Goal: Entertainment & Leisure: Consume media (video, audio)

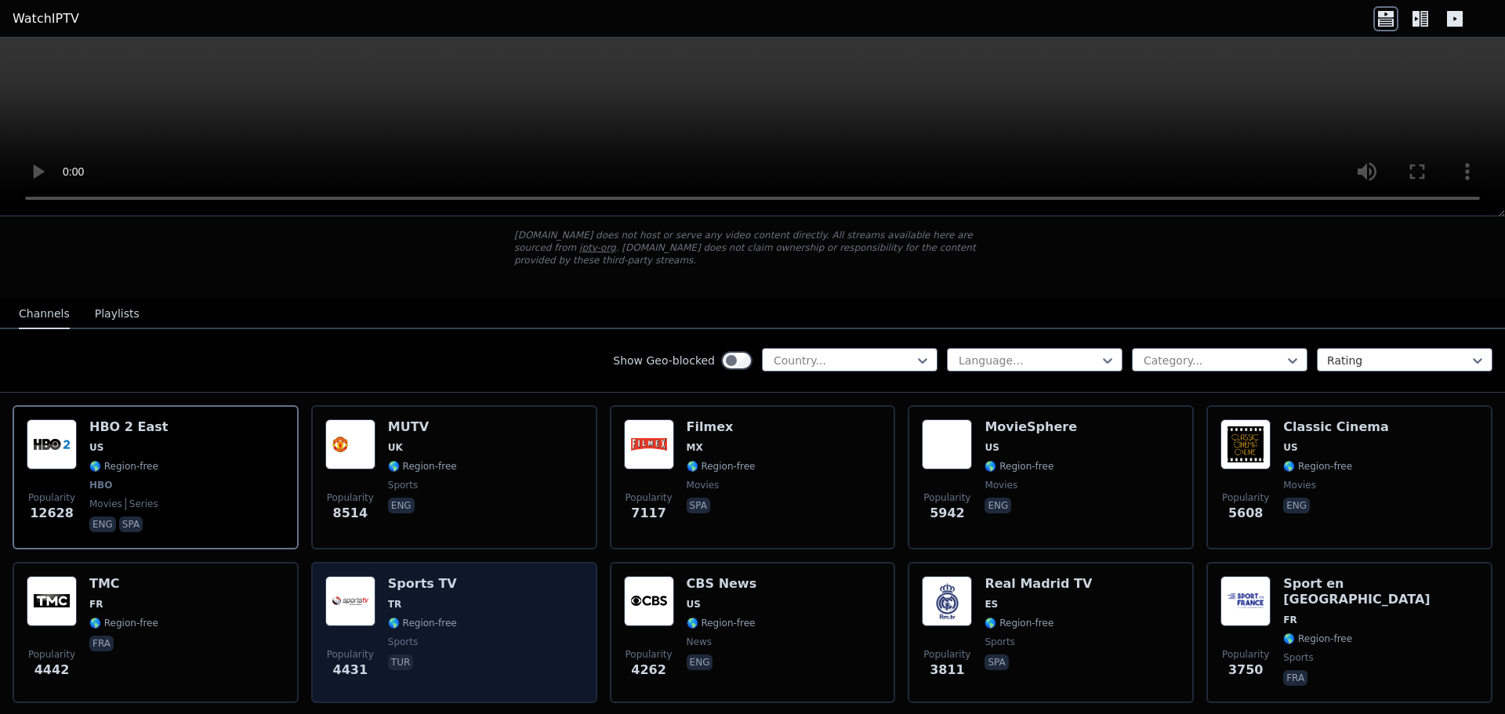
scroll to position [78, 0]
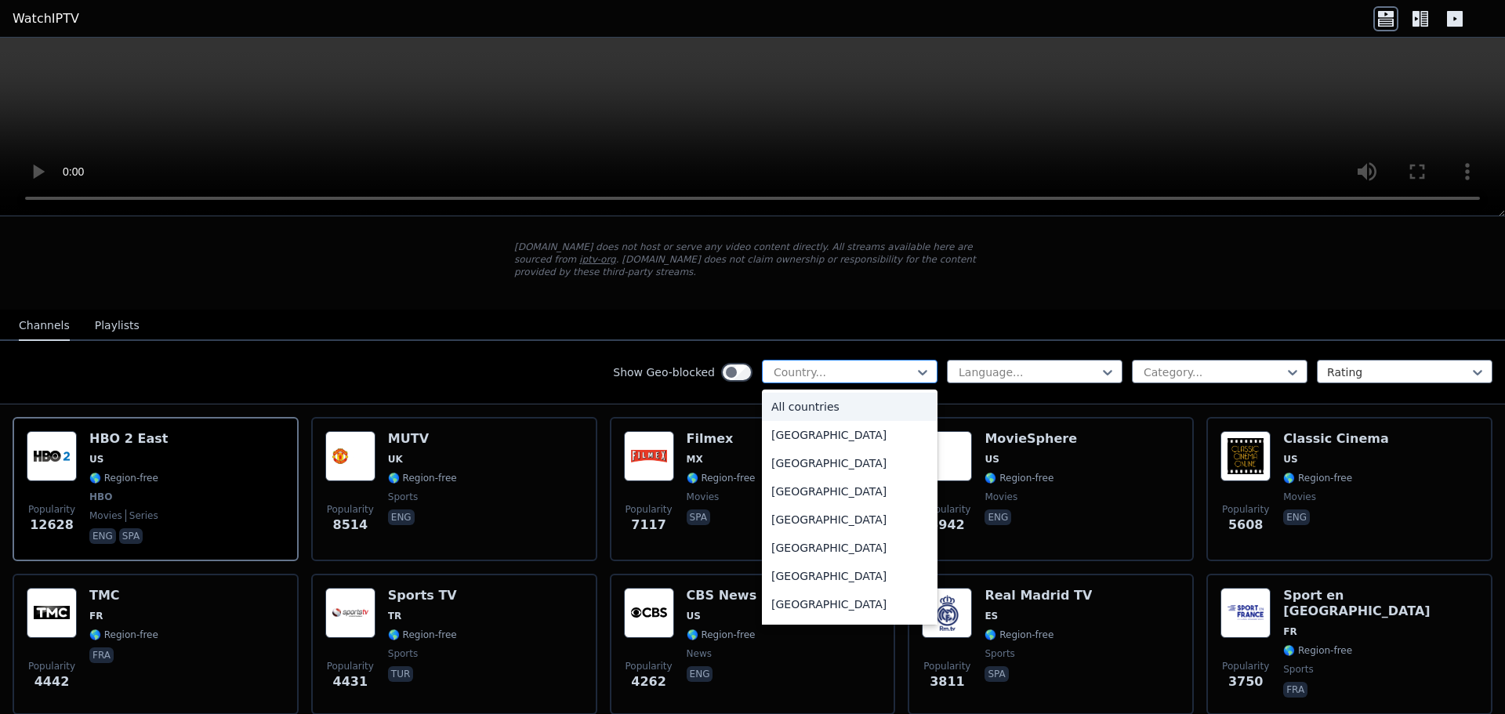
click at [855, 365] on div at bounding box center [843, 373] width 143 height 16
type input "*"
click at [785, 477] on div "[GEOGRAPHIC_DATA]" at bounding box center [850, 491] width 176 height 28
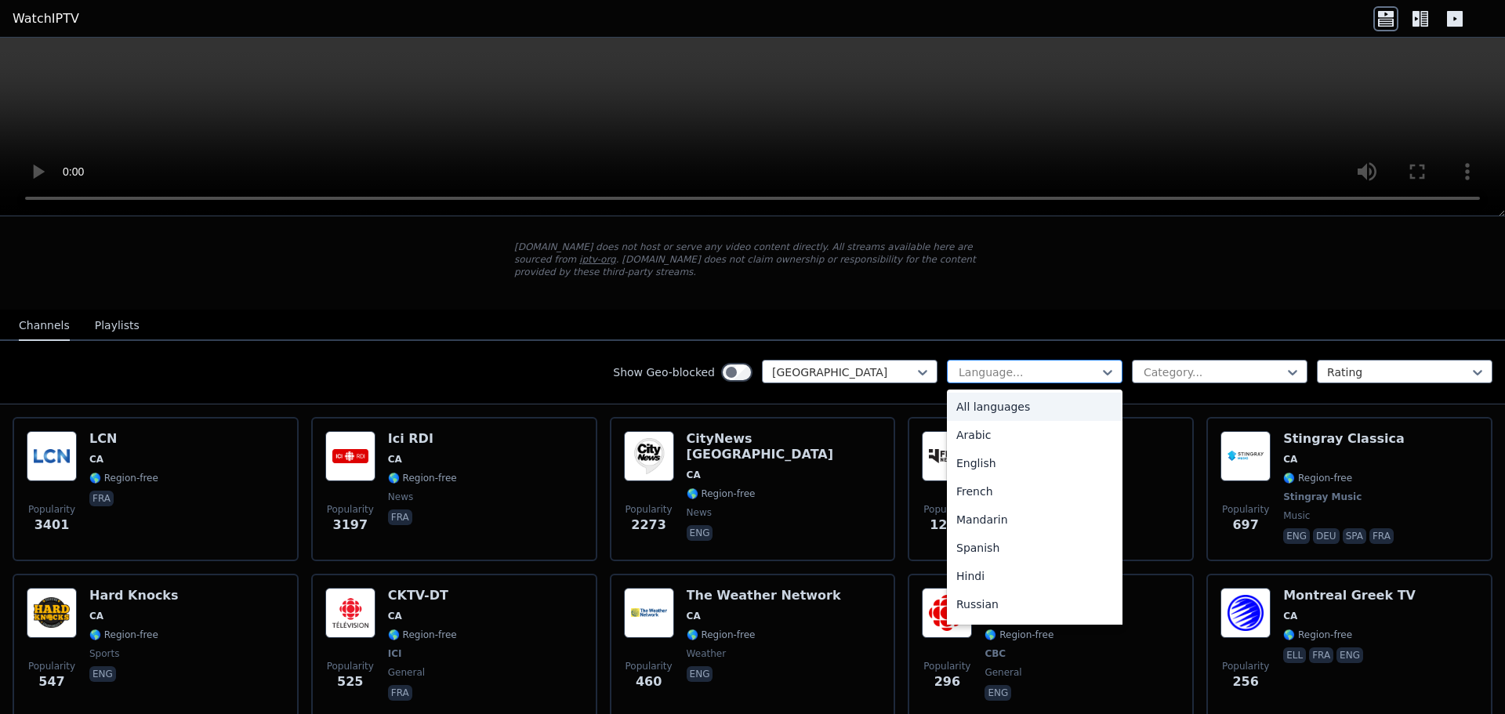
click at [1000, 365] on div at bounding box center [1028, 373] width 143 height 16
click at [986, 449] on div "English" at bounding box center [1035, 463] width 176 height 28
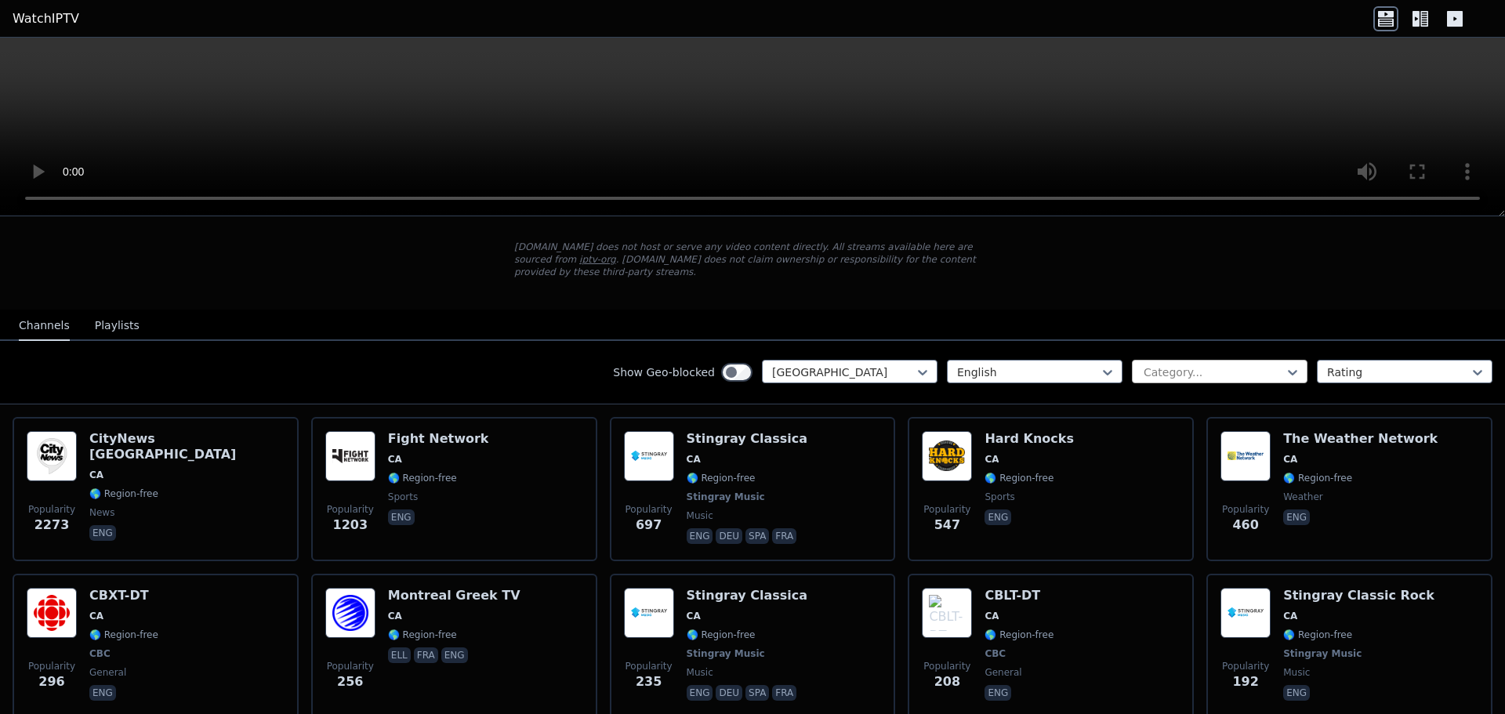
click at [1200, 365] on div at bounding box center [1213, 373] width 143 height 16
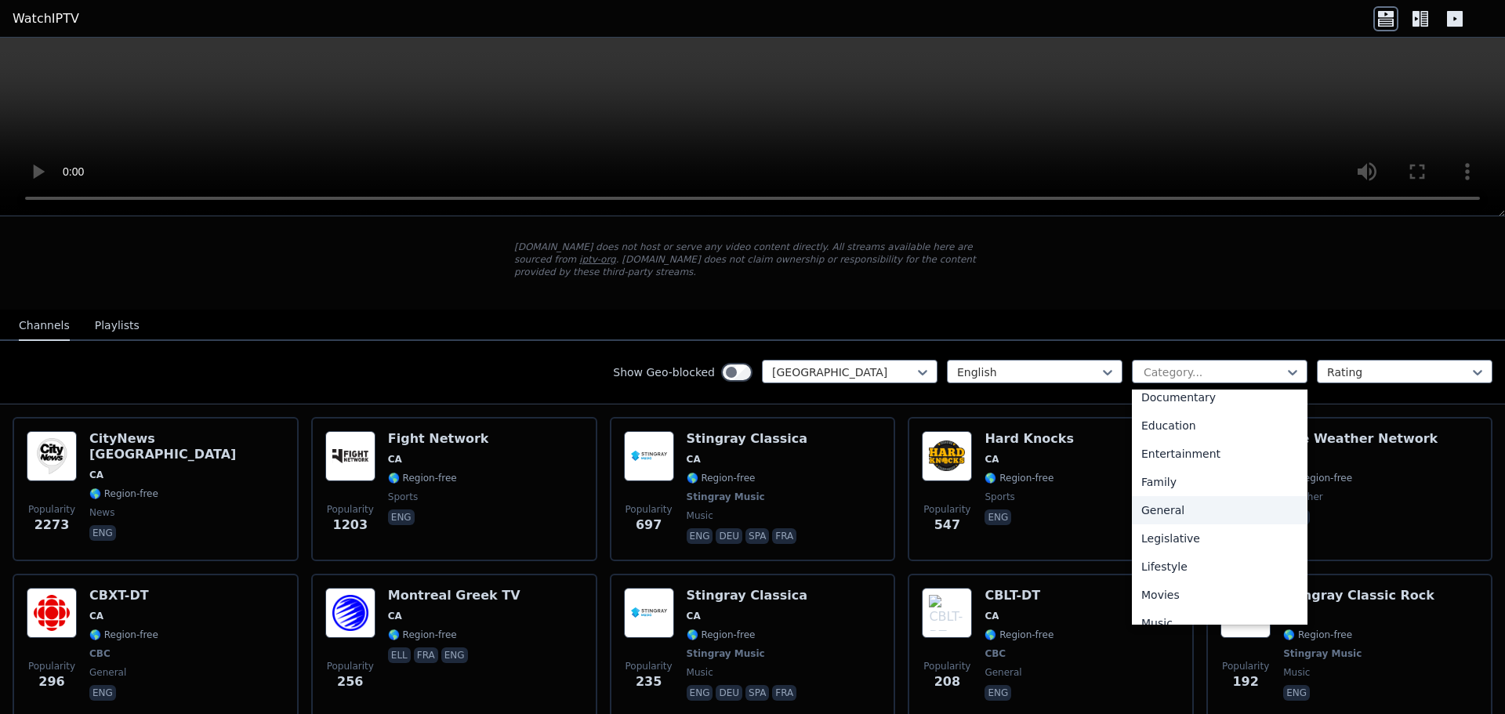
scroll to position [314, 0]
click at [1190, 508] on div "Movies" at bounding box center [1220, 517] width 176 height 28
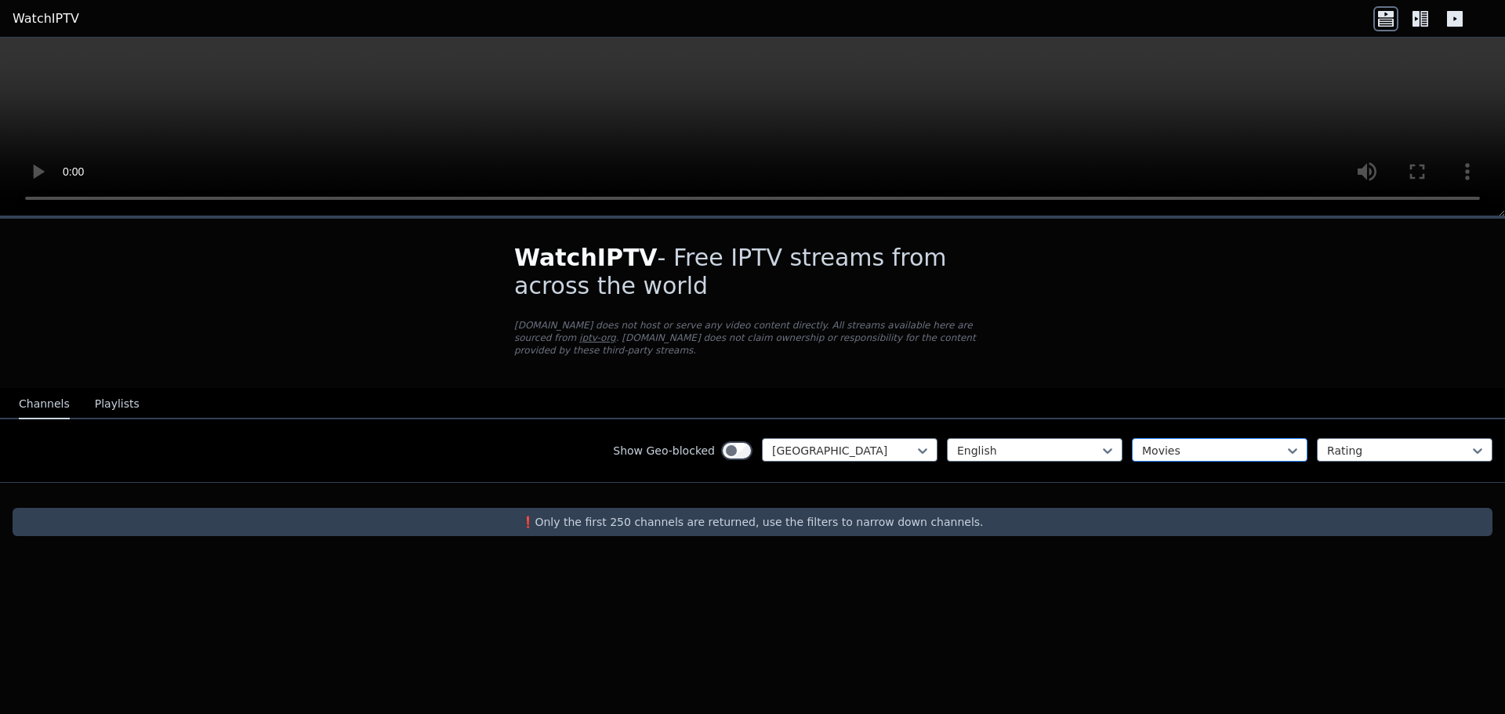
click at [1160, 443] on div at bounding box center [1213, 451] width 143 height 16
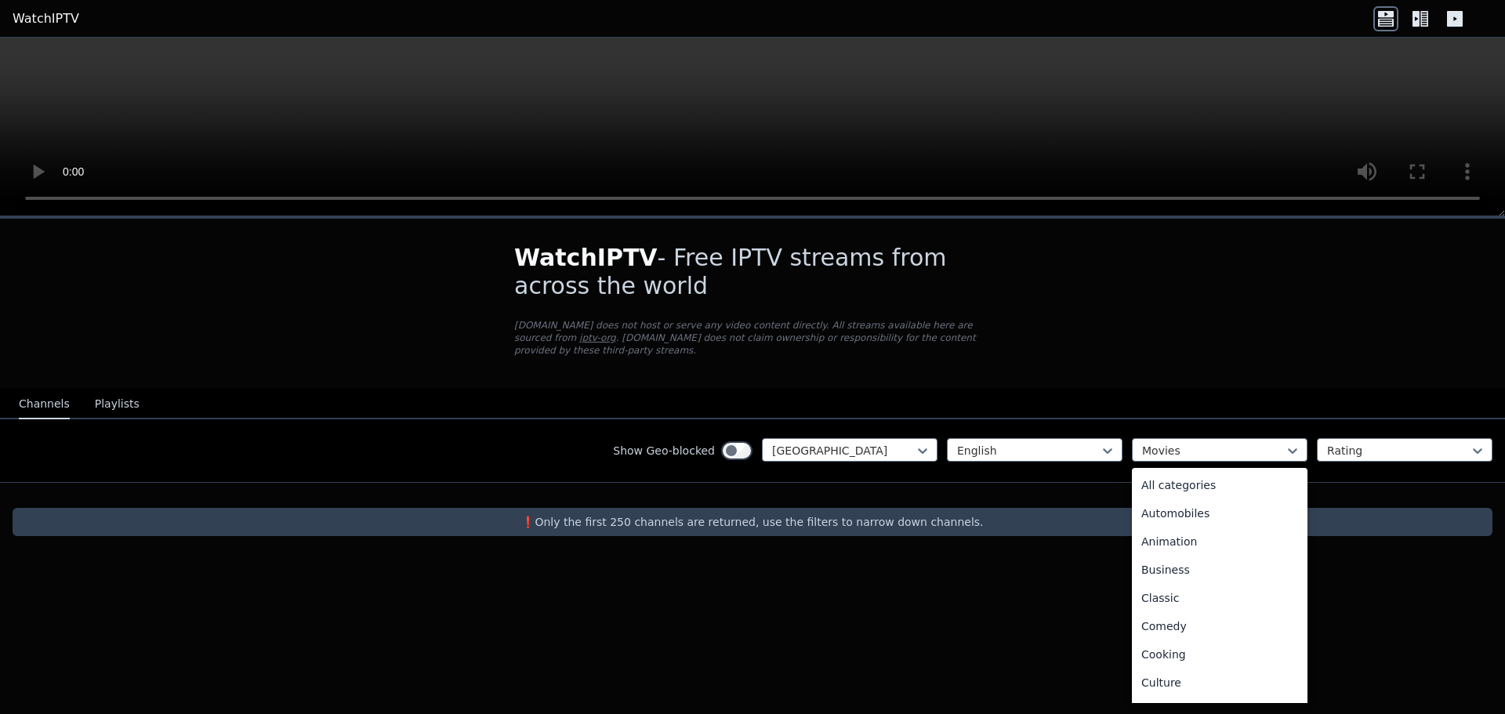
scroll to position [229, 0]
click at [1174, 469] on div "Documentary" at bounding box center [1220, 482] width 176 height 28
click at [1169, 443] on div at bounding box center [1213, 451] width 143 height 16
click at [1180, 473] on div "All categories" at bounding box center [1220, 485] width 176 height 28
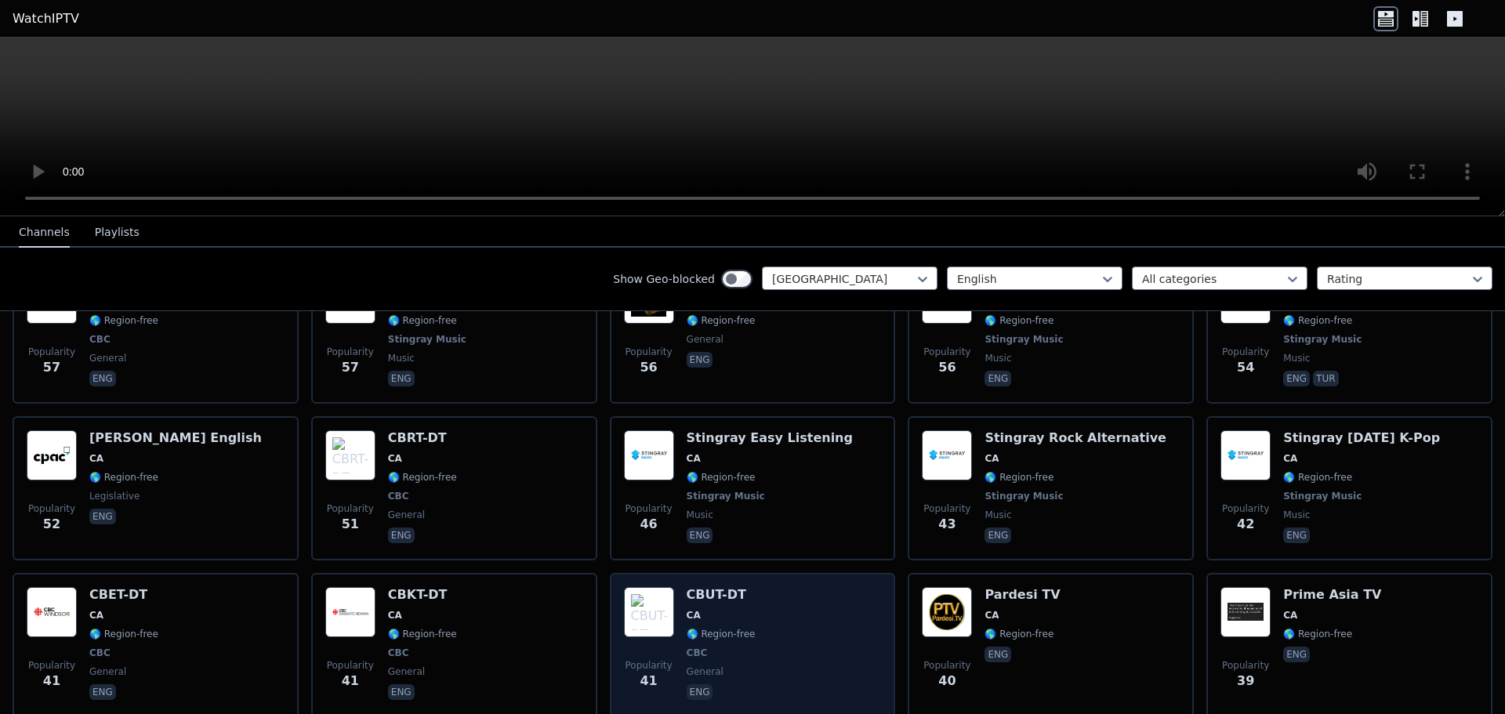
scroll to position [1490, 0]
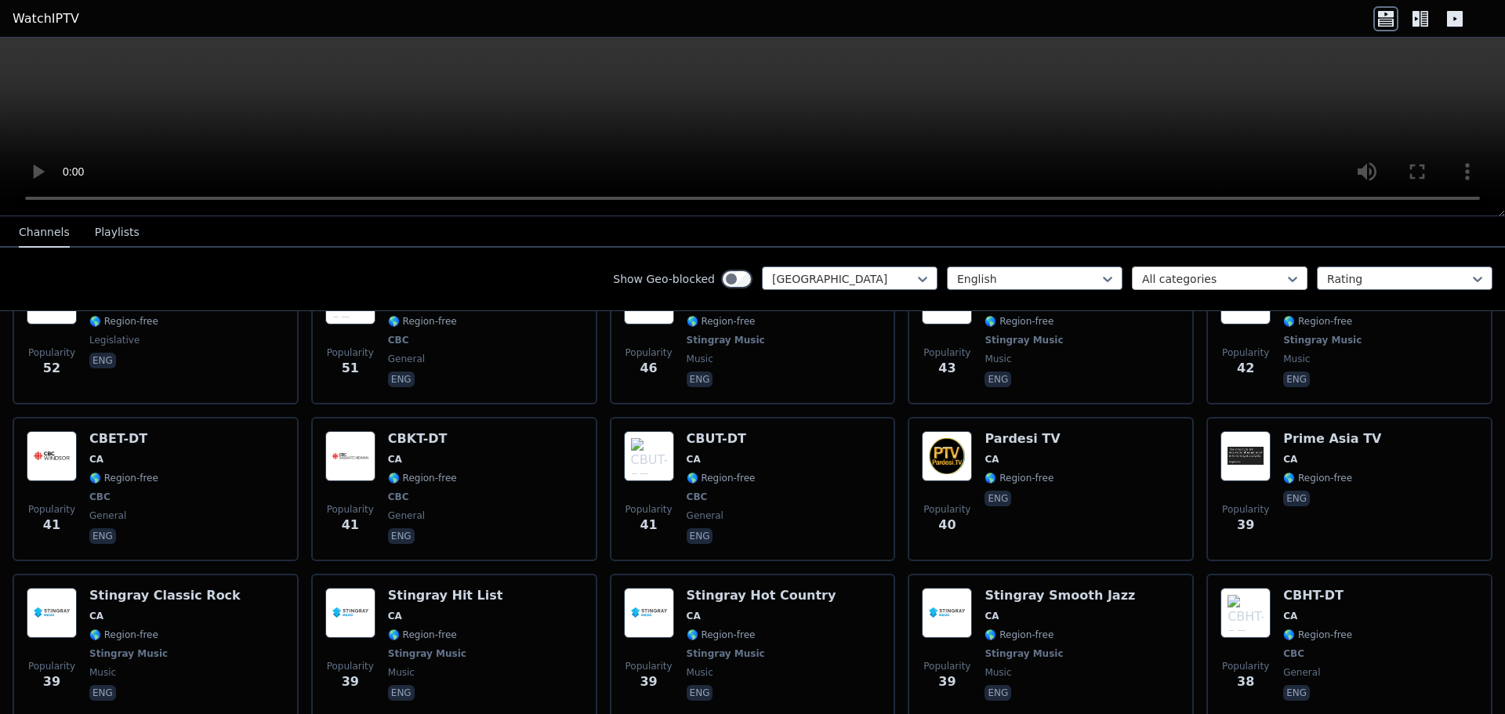
click at [1196, 285] on div at bounding box center [1213, 279] width 143 height 16
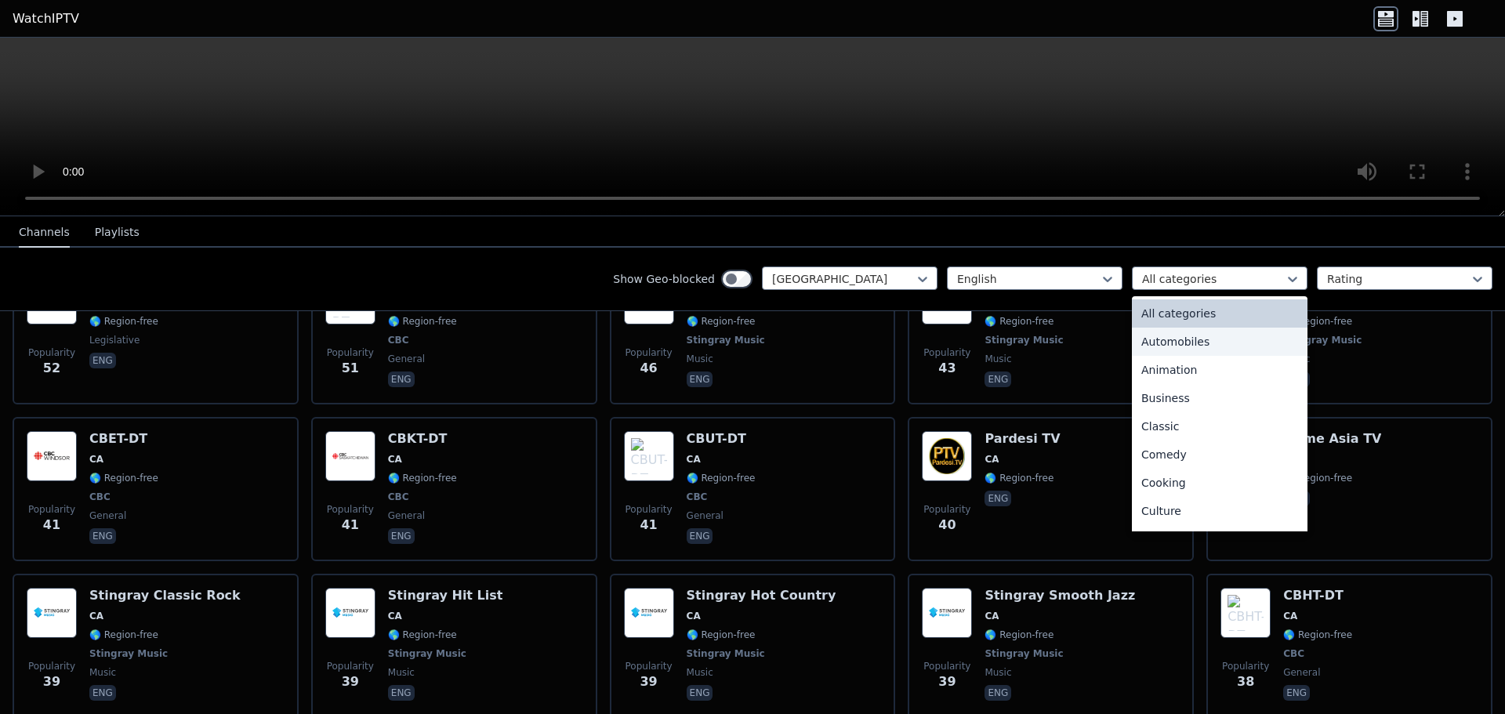
click at [1207, 345] on div "Automobiles" at bounding box center [1220, 342] width 176 height 28
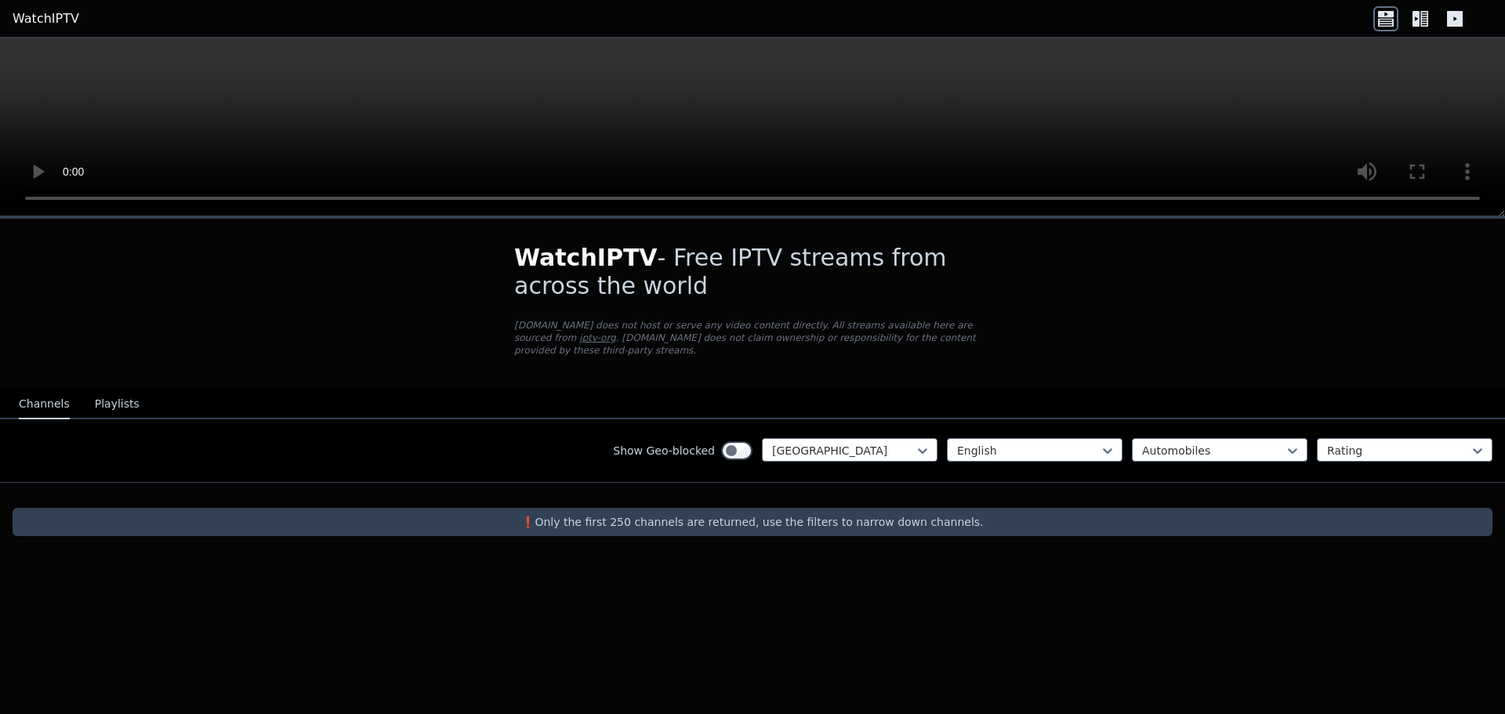
click at [840, 338] on p "[DOMAIN_NAME] does not host or serve any video content directly. All streams av…" at bounding box center [752, 338] width 477 height 38
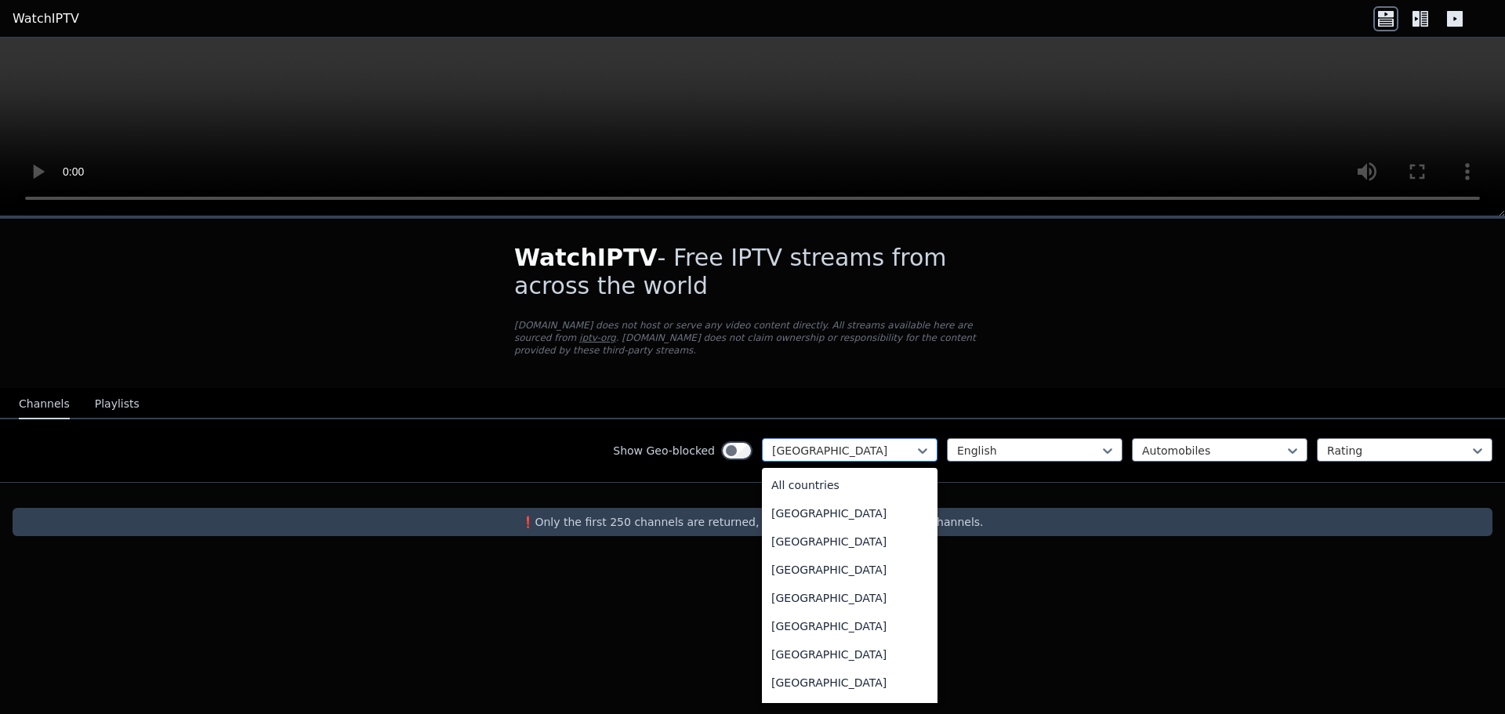
click at [891, 443] on div at bounding box center [843, 451] width 143 height 16
click at [815, 640] on div "[GEOGRAPHIC_DATA]" at bounding box center [850, 626] width 176 height 28
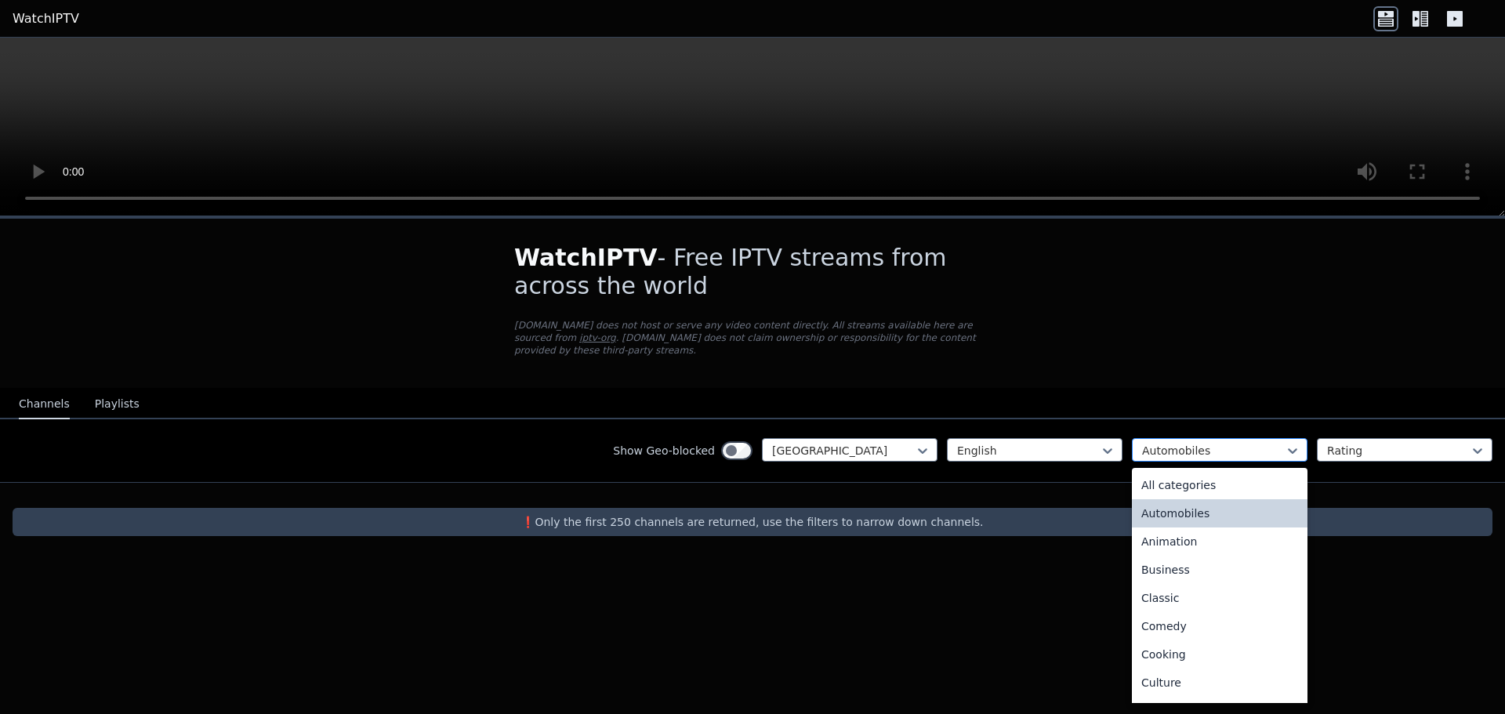
click at [1193, 438] on div "Automobiles" at bounding box center [1220, 450] width 176 height 24
click at [1192, 471] on div "All categories" at bounding box center [1220, 485] width 176 height 28
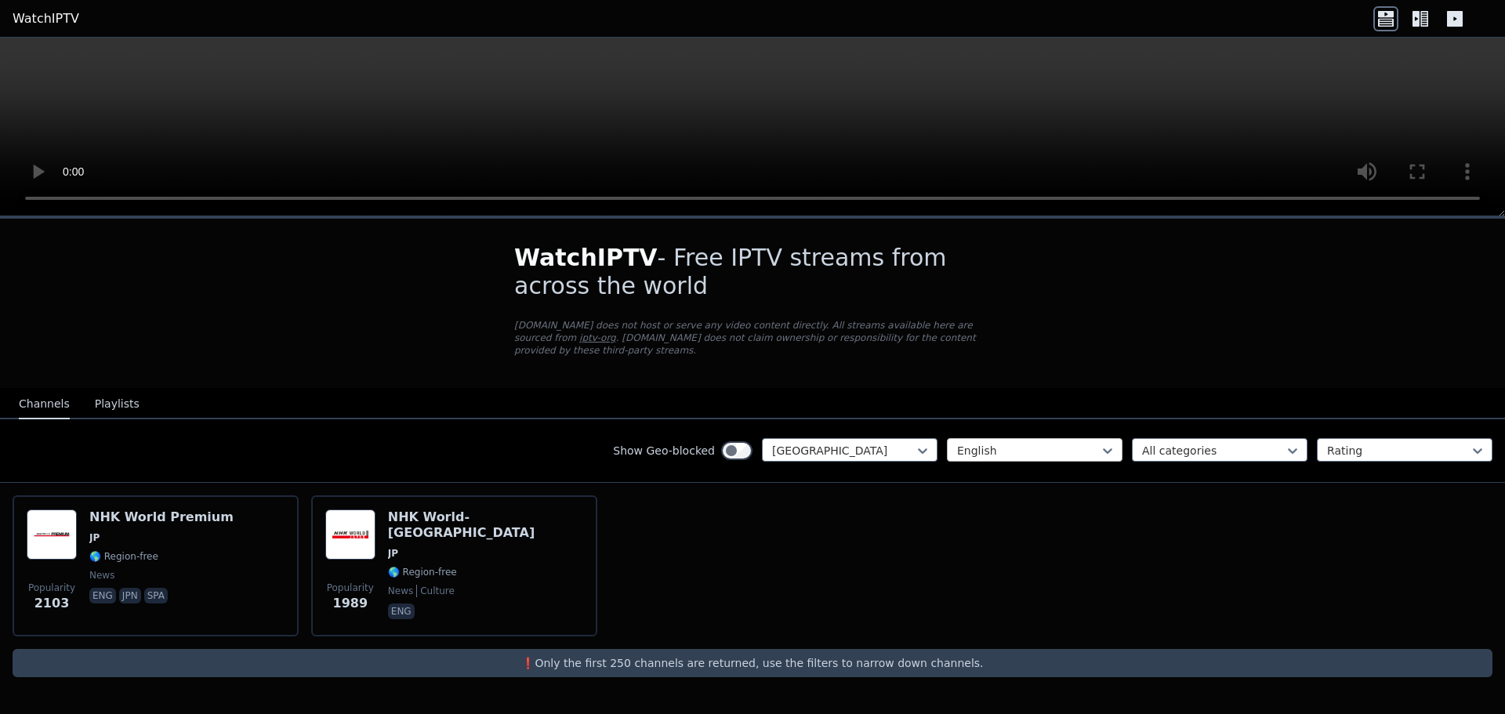
click at [1016, 446] on div "English" at bounding box center [1035, 450] width 176 height 24
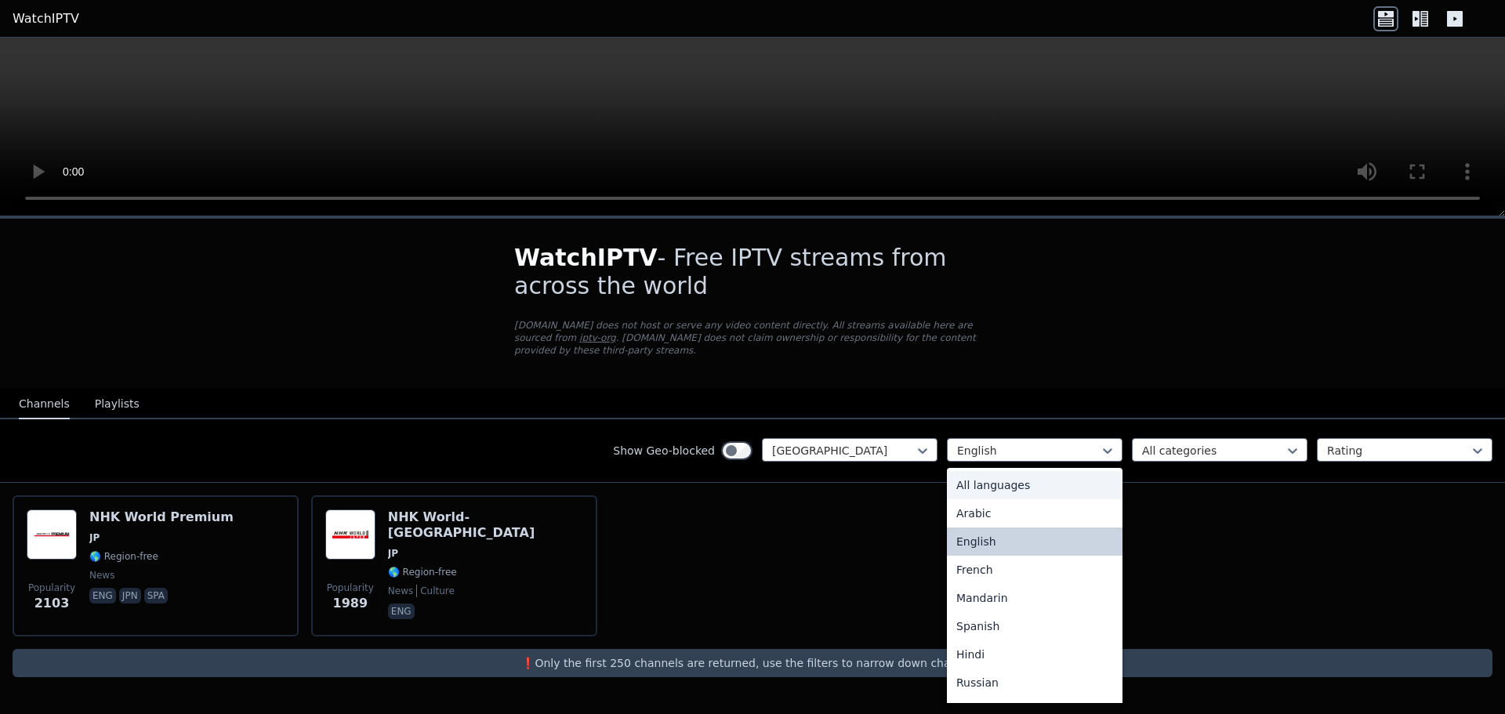
click at [1017, 484] on div "All languages" at bounding box center [1035, 485] width 176 height 28
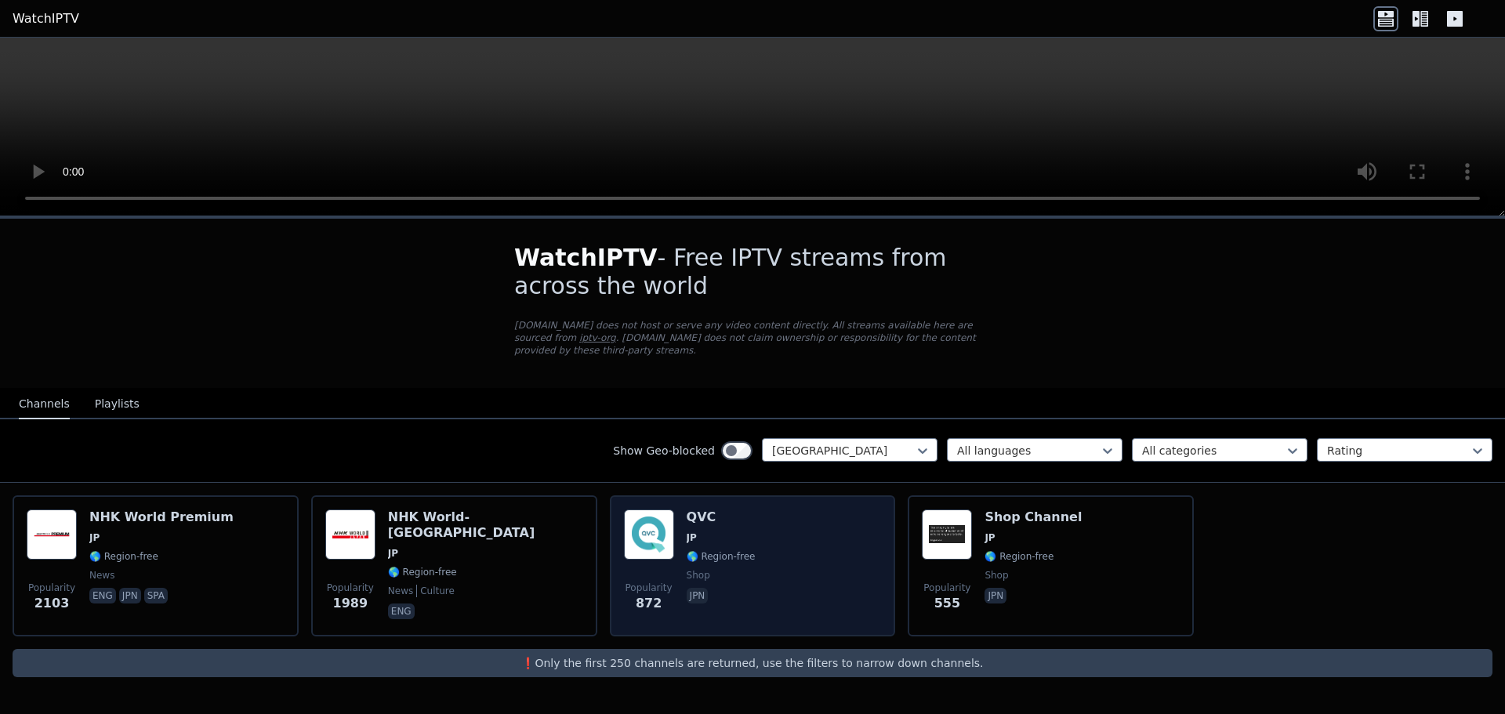
click at [788, 557] on div "Popularity 872 QVC JP 🌎 Region-free shop jpn" at bounding box center [753, 566] width 258 height 113
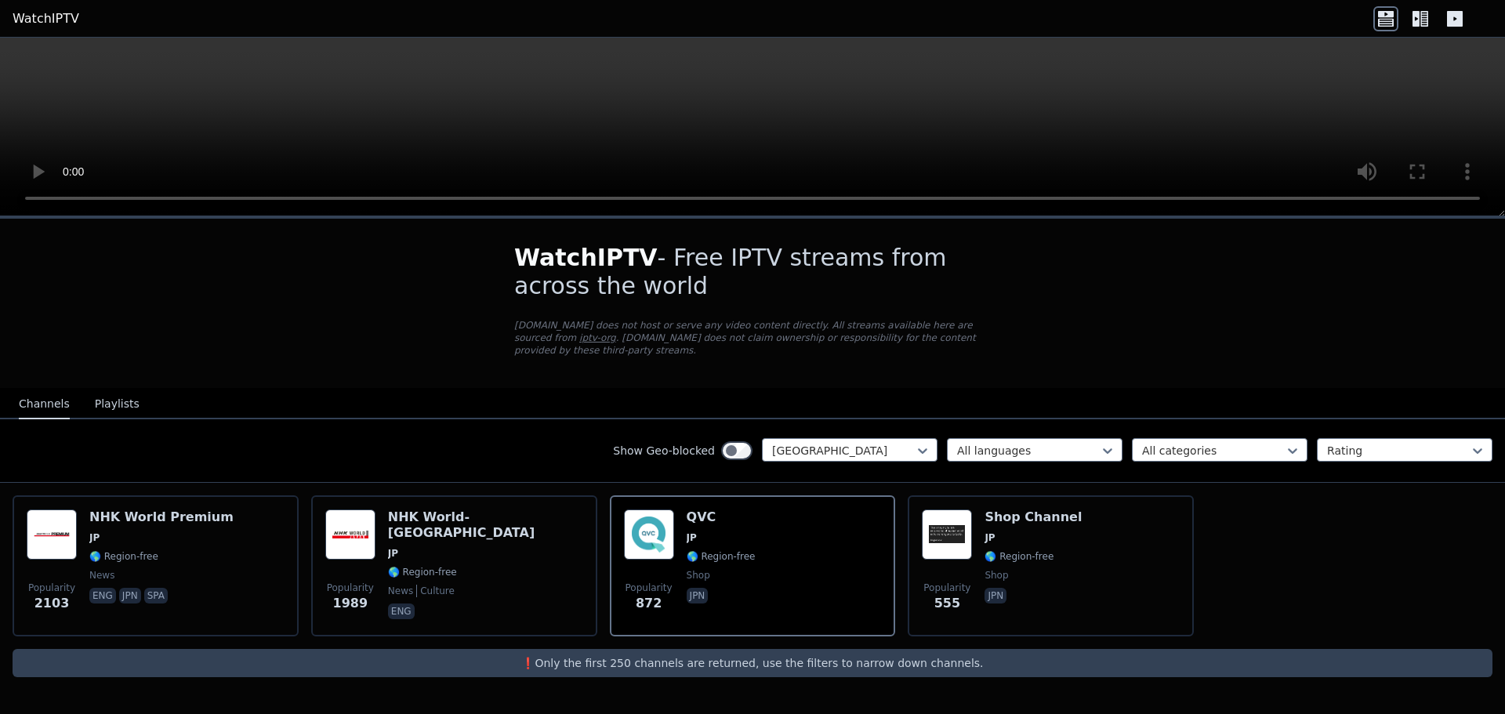
click at [773, 115] on video at bounding box center [752, 127] width 1505 height 179
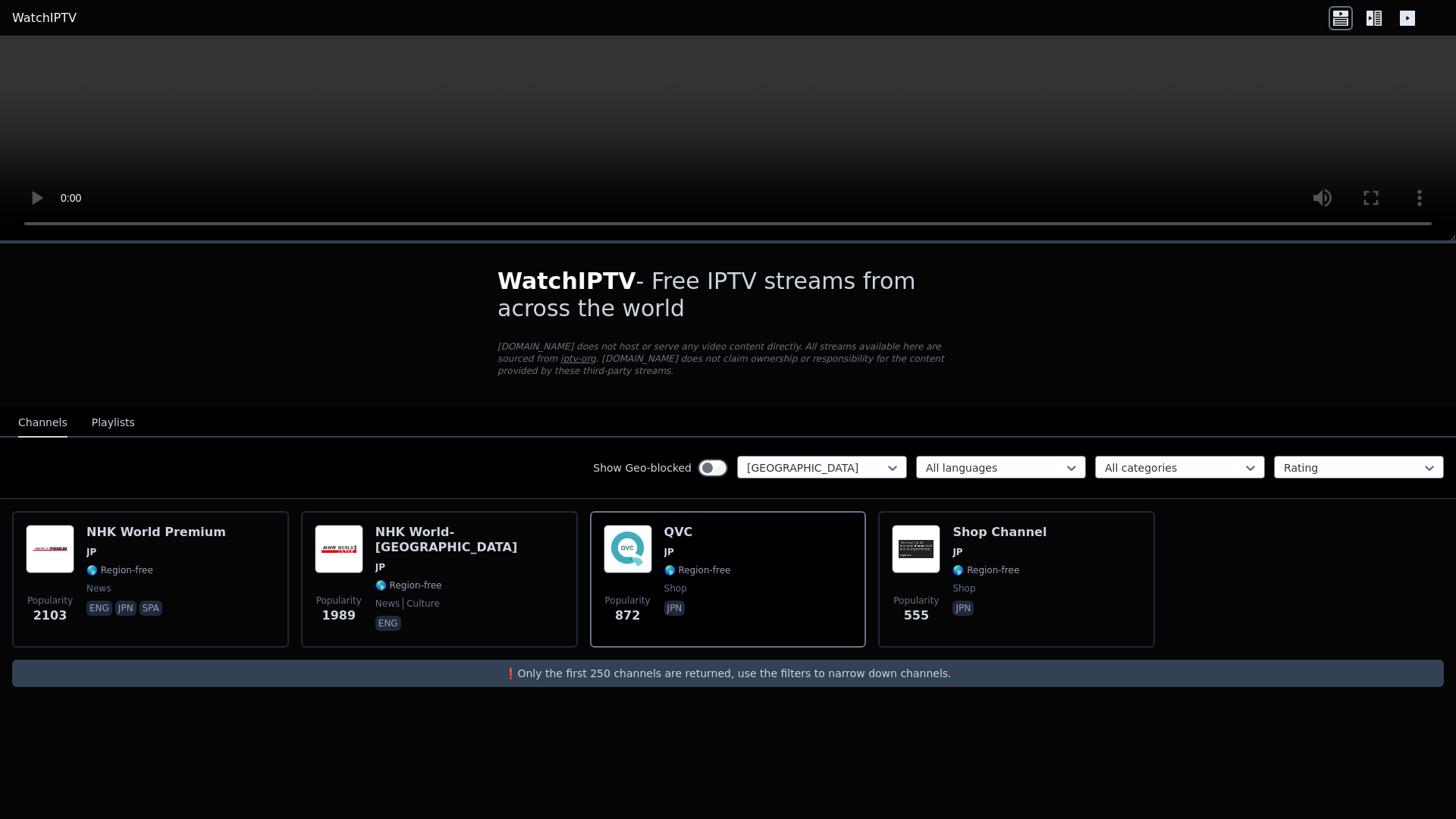
click at [1110, 241] on video at bounding box center [728, 139] width 1456 height 205
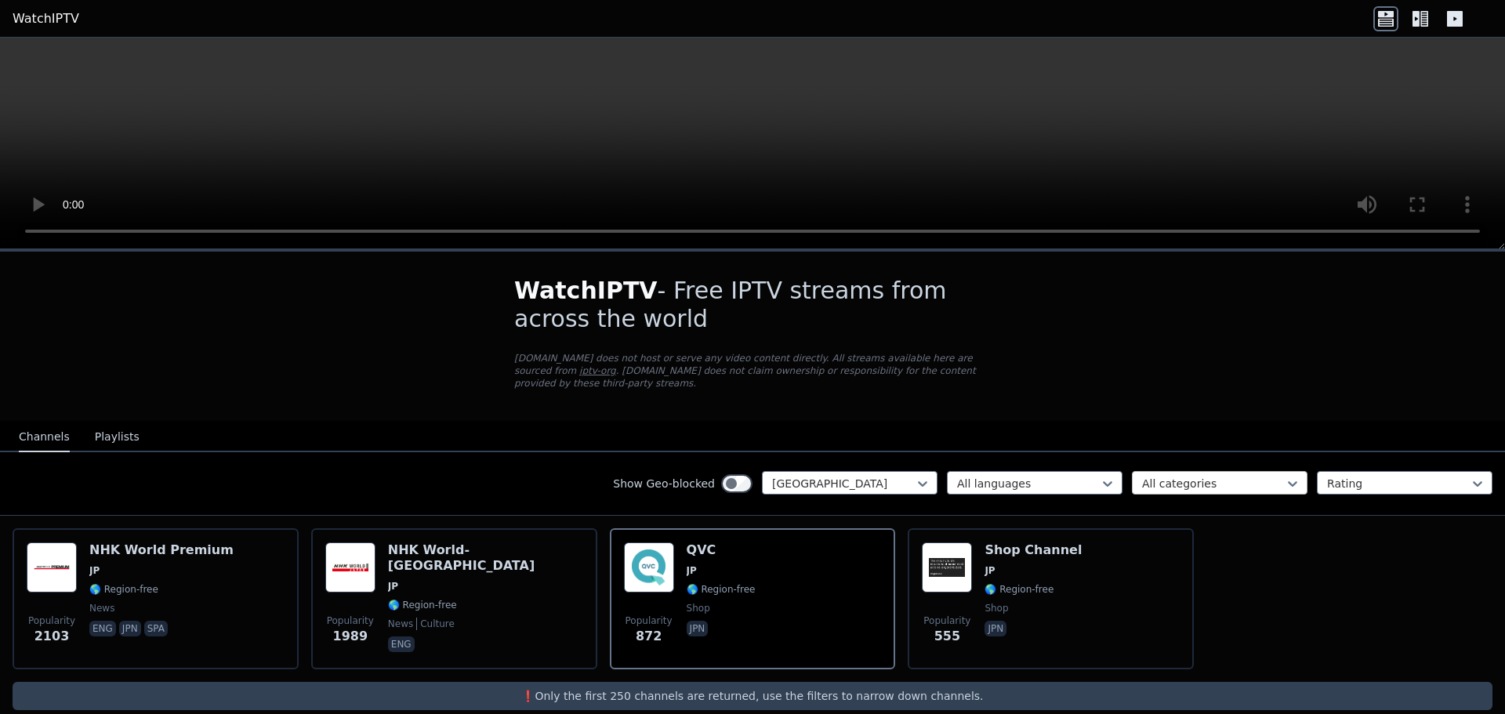
click at [1240, 479] on div "All categories" at bounding box center [1220, 483] width 176 height 24
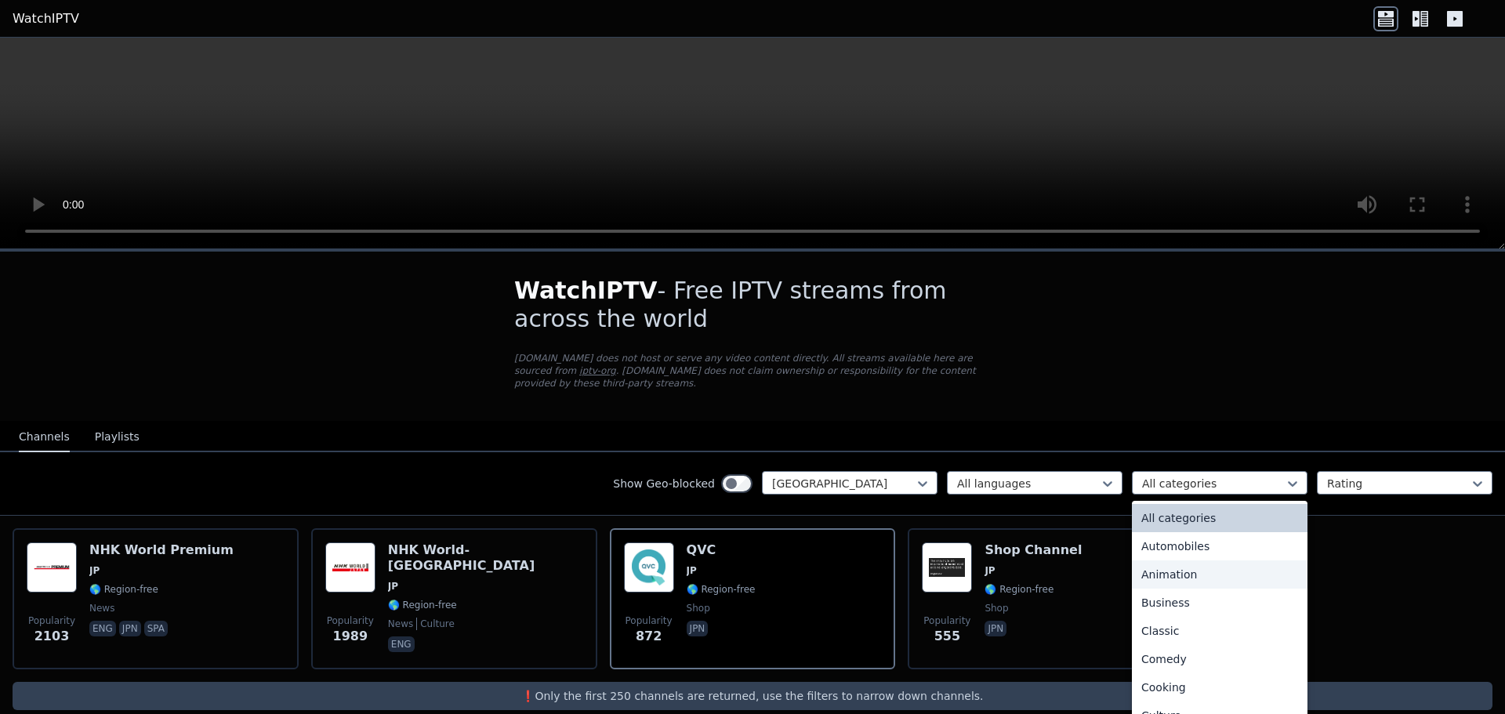
click at [1227, 561] on div "Animation" at bounding box center [1220, 575] width 176 height 28
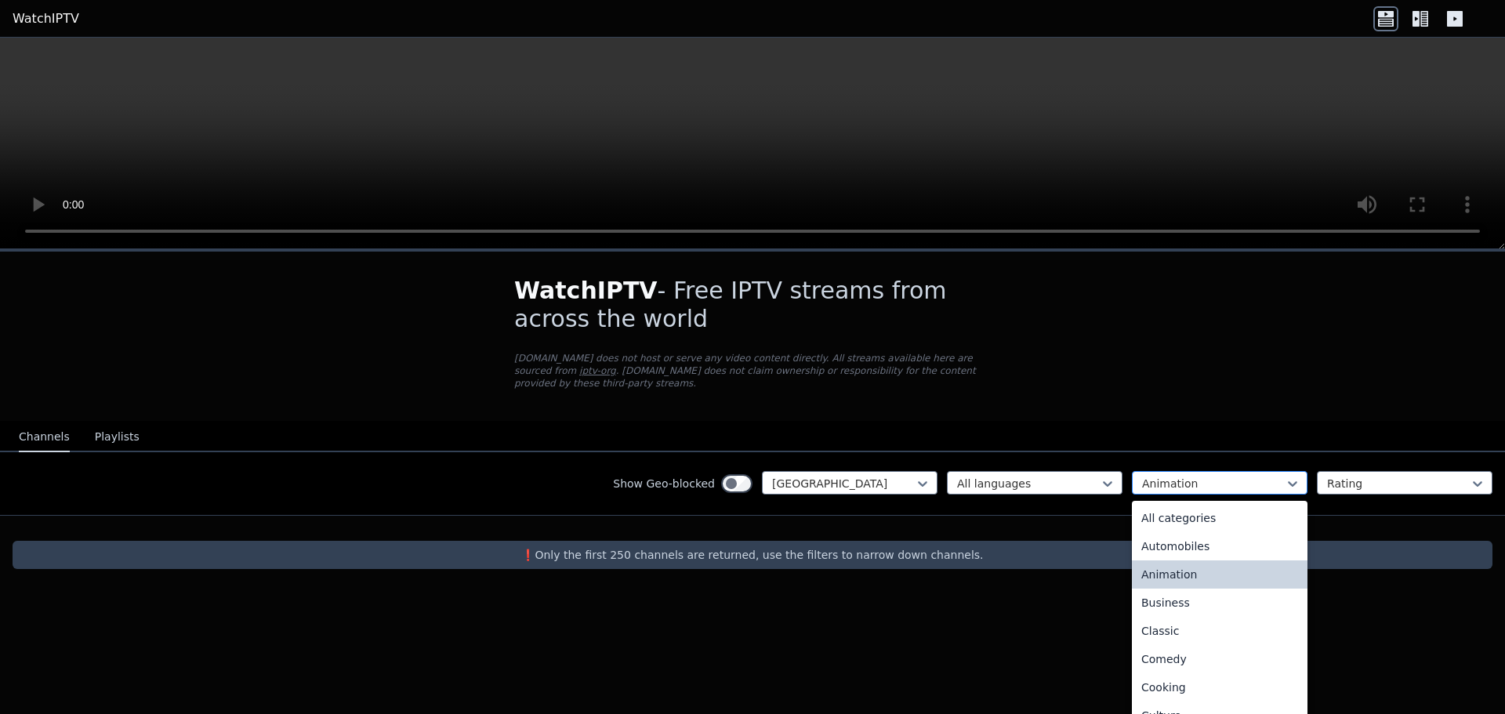
click at [1220, 476] on div at bounding box center [1213, 484] width 143 height 16
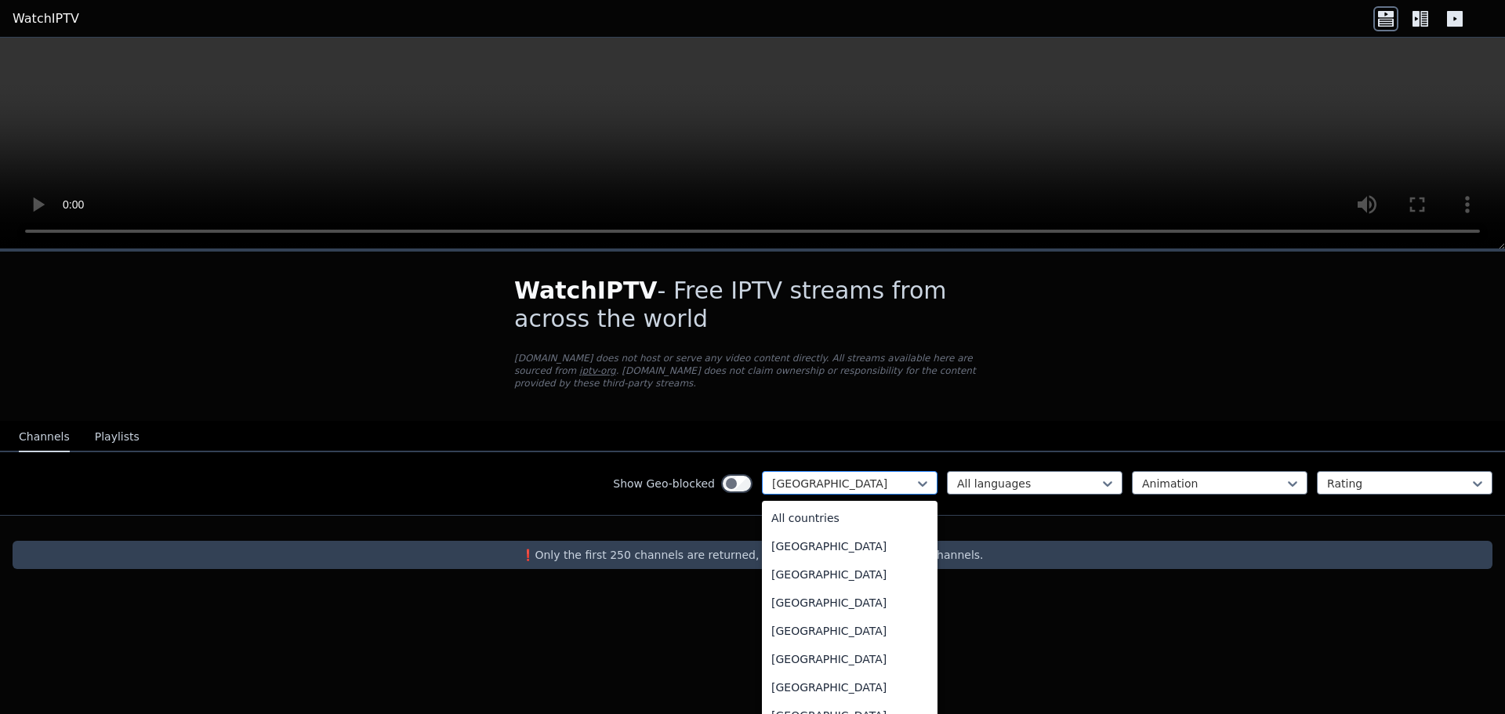
click at [880, 471] on div "[GEOGRAPHIC_DATA]" at bounding box center [850, 483] width 176 height 24
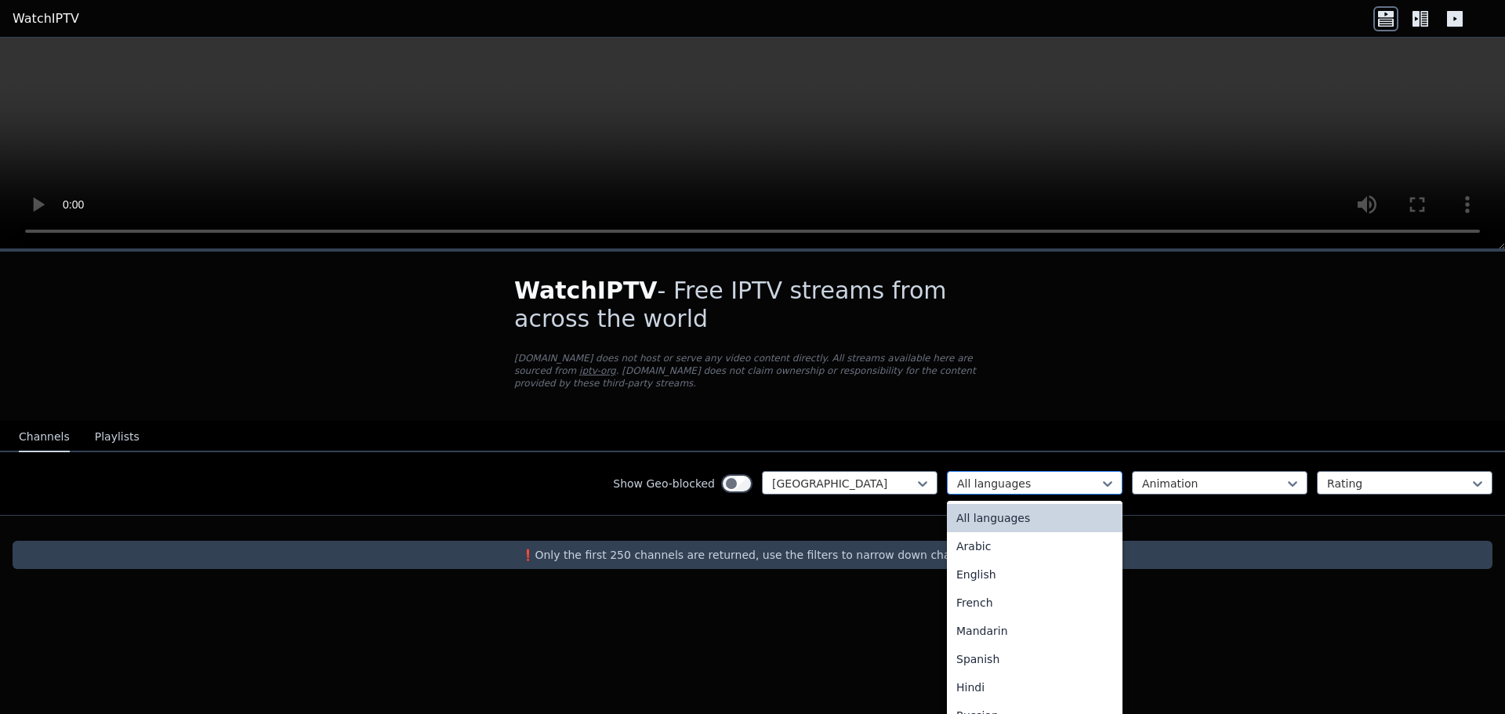
click at [998, 476] on div at bounding box center [1028, 484] width 143 height 16
click at [982, 633] on div "[DEMOGRAPHIC_DATA]" at bounding box center [1035, 647] width 176 height 28
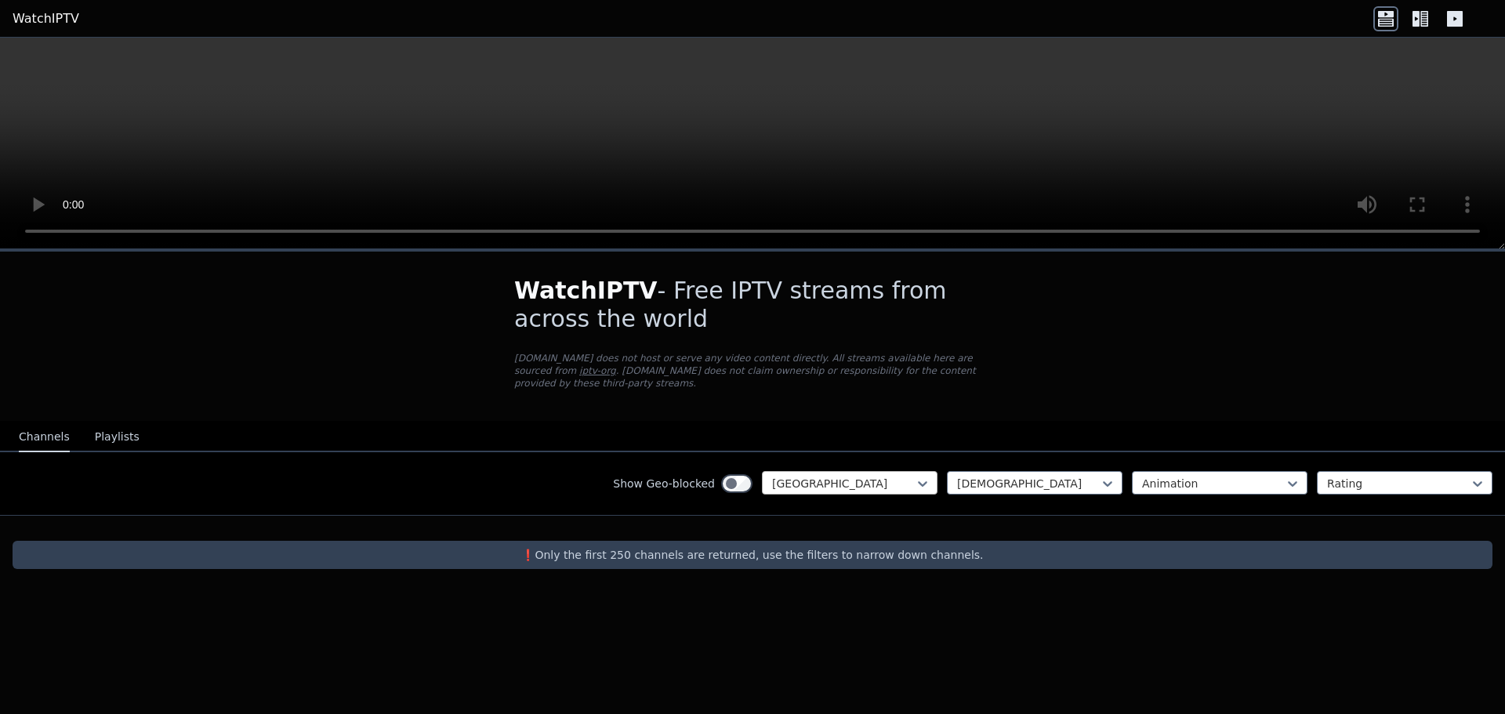
click at [910, 476] on div at bounding box center [843, 484] width 143 height 16
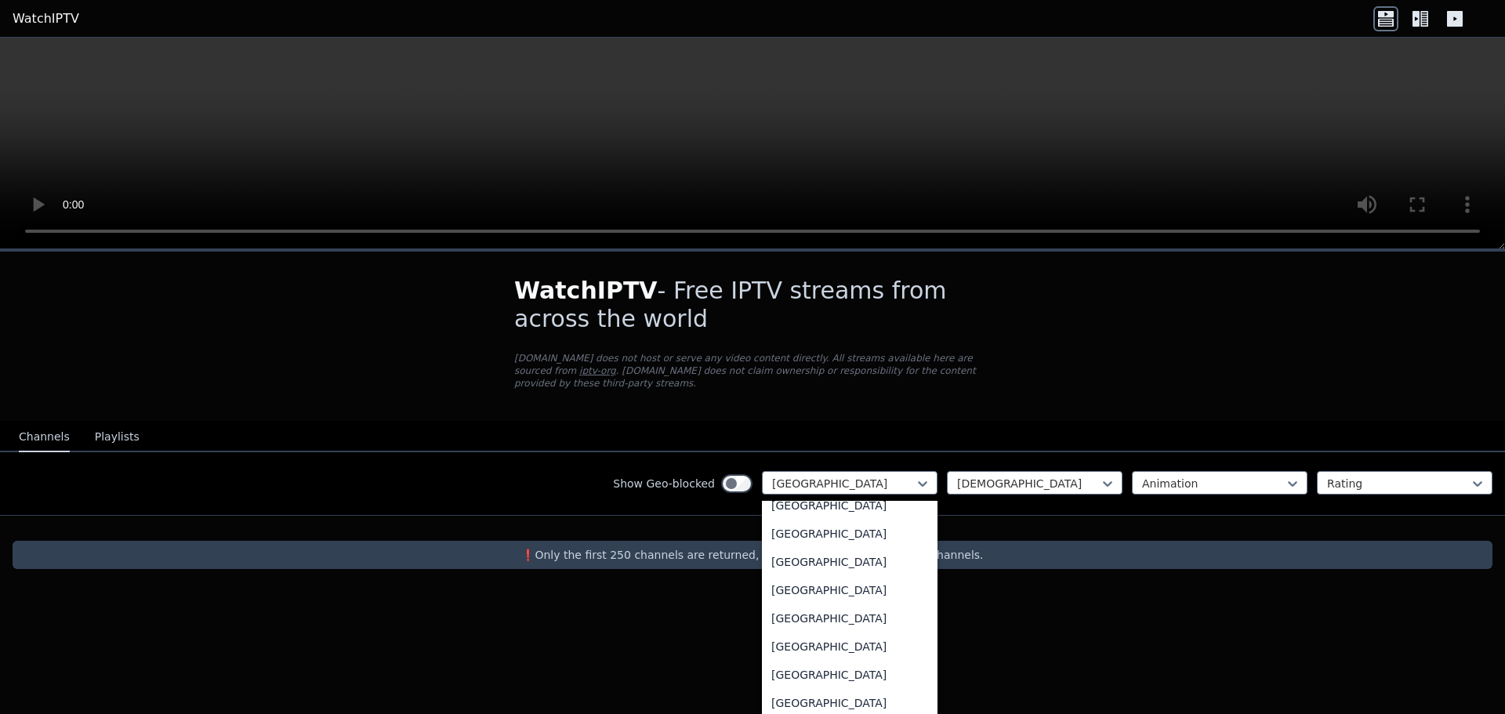
scroll to position [4855, 0]
click at [840, 554] on div "[GEOGRAPHIC_DATA]" at bounding box center [850, 562] width 176 height 28
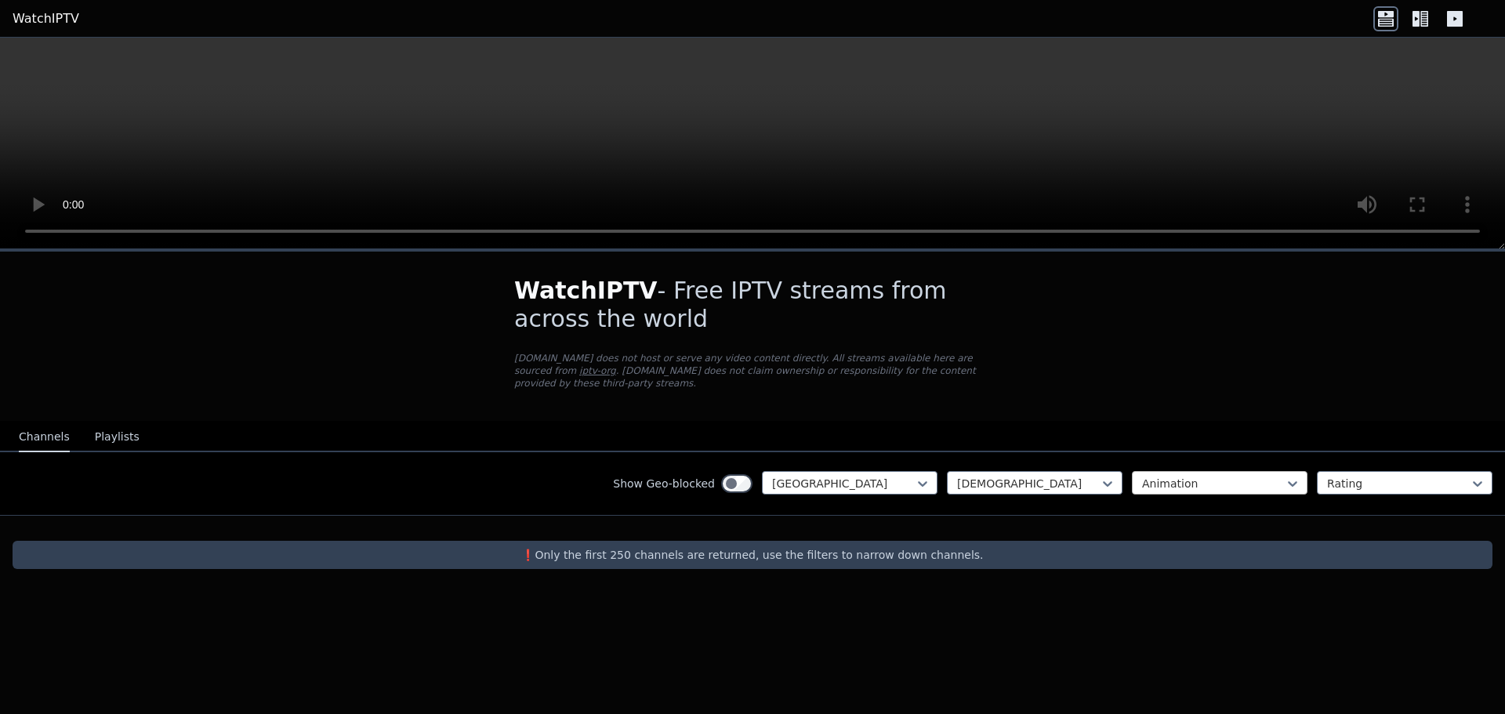
click at [1219, 476] on div at bounding box center [1213, 484] width 143 height 16
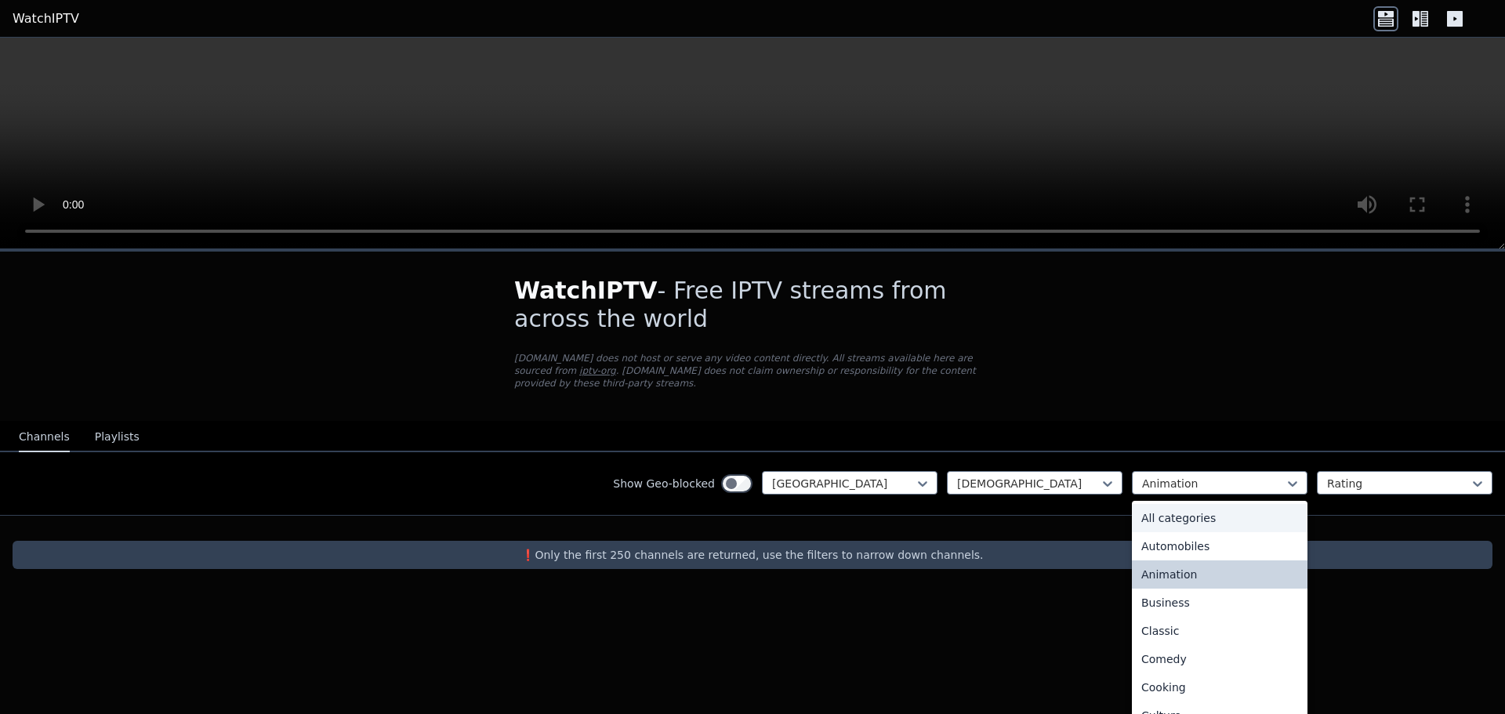
click at [1191, 504] on div "All categories" at bounding box center [1220, 518] width 176 height 28
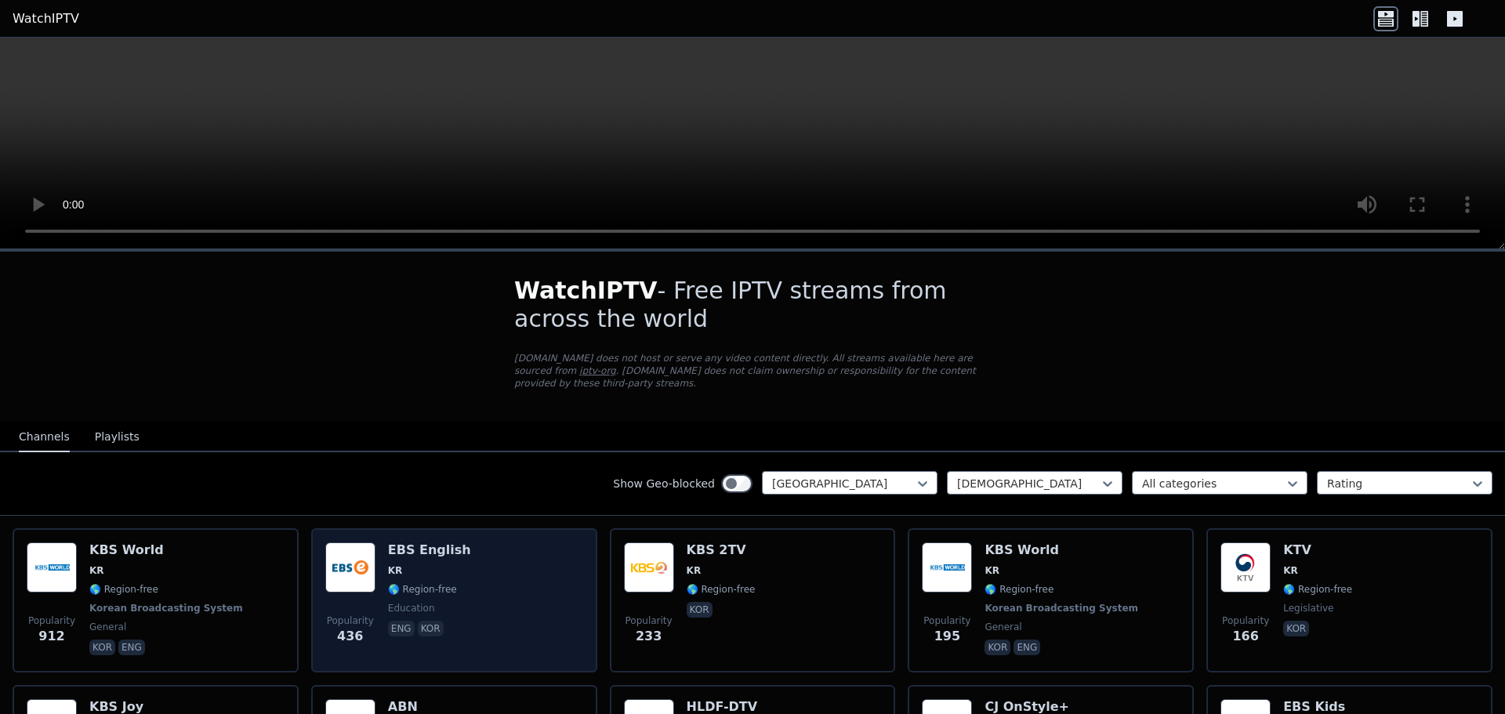
click at [492, 583] on div "Popularity 436 EBS English KR 🌎 Region-free education eng kor" at bounding box center [454, 601] width 258 height 116
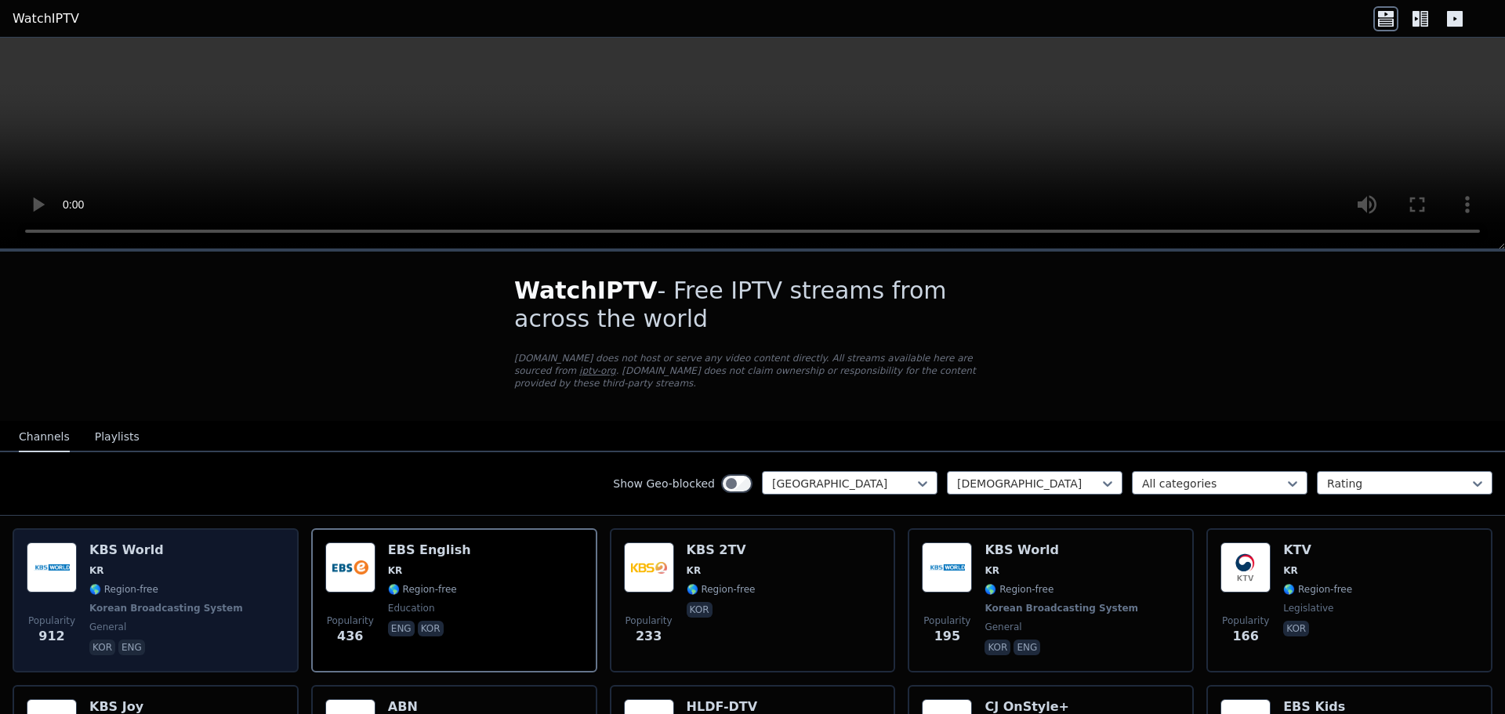
click at [223, 577] on div "Popularity 912 KBS World KR 🌎 Region-free Korean Broadcasting System general ko…" at bounding box center [156, 601] width 258 height 116
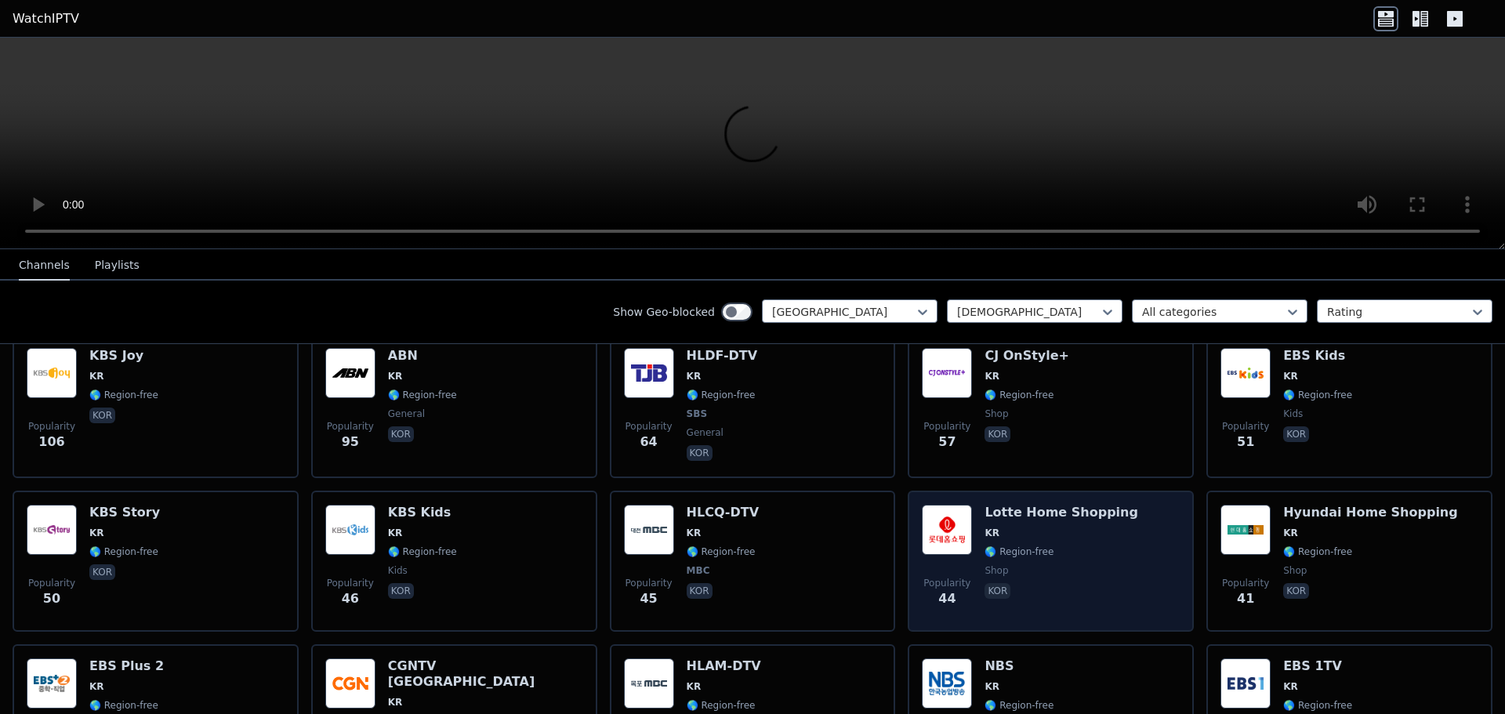
scroll to position [392, 0]
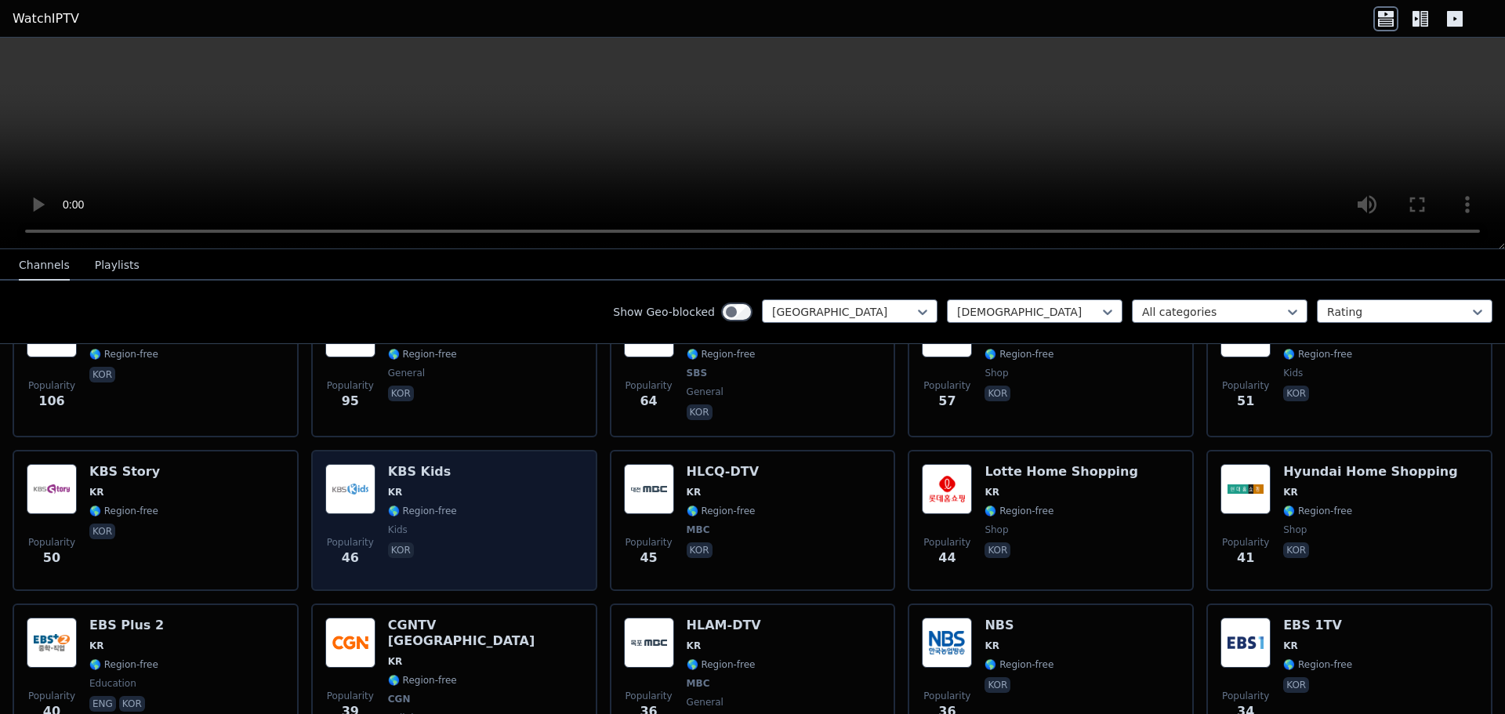
click at [525, 495] on div "Popularity 46 KBS Kids KR 🌎 Region-free kids kor" at bounding box center [454, 520] width 258 height 113
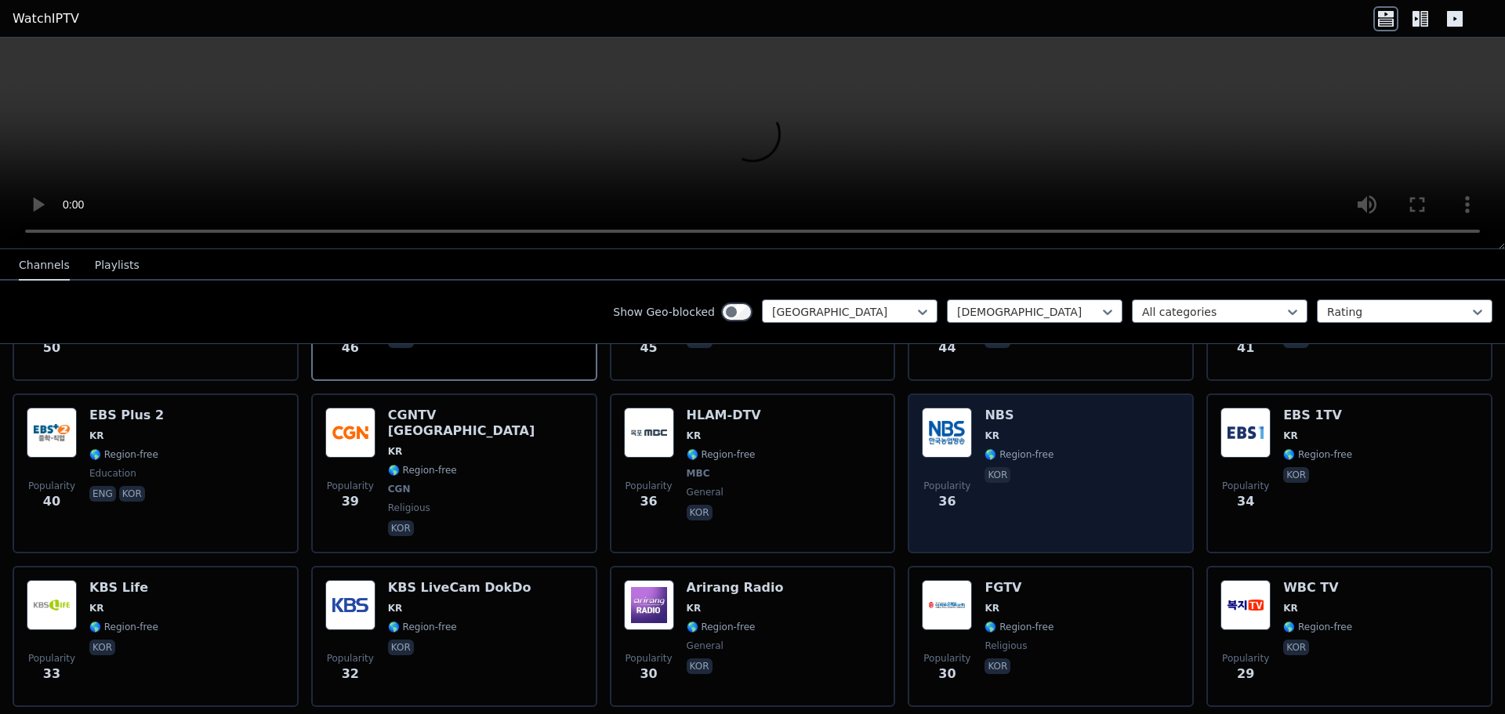
scroll to position [706, 0]
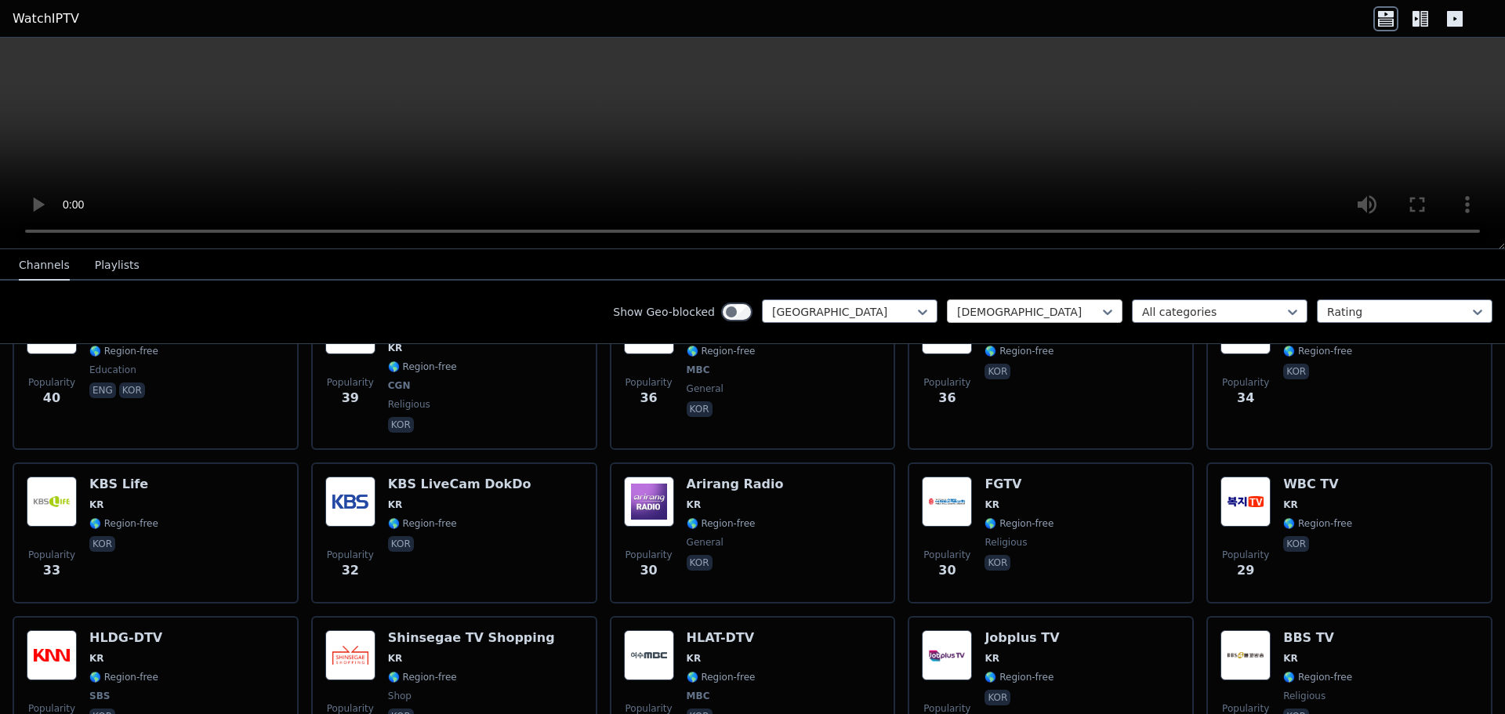
click at [1026, 306] on div at bounding box center [1028, 312] width 143 height 16
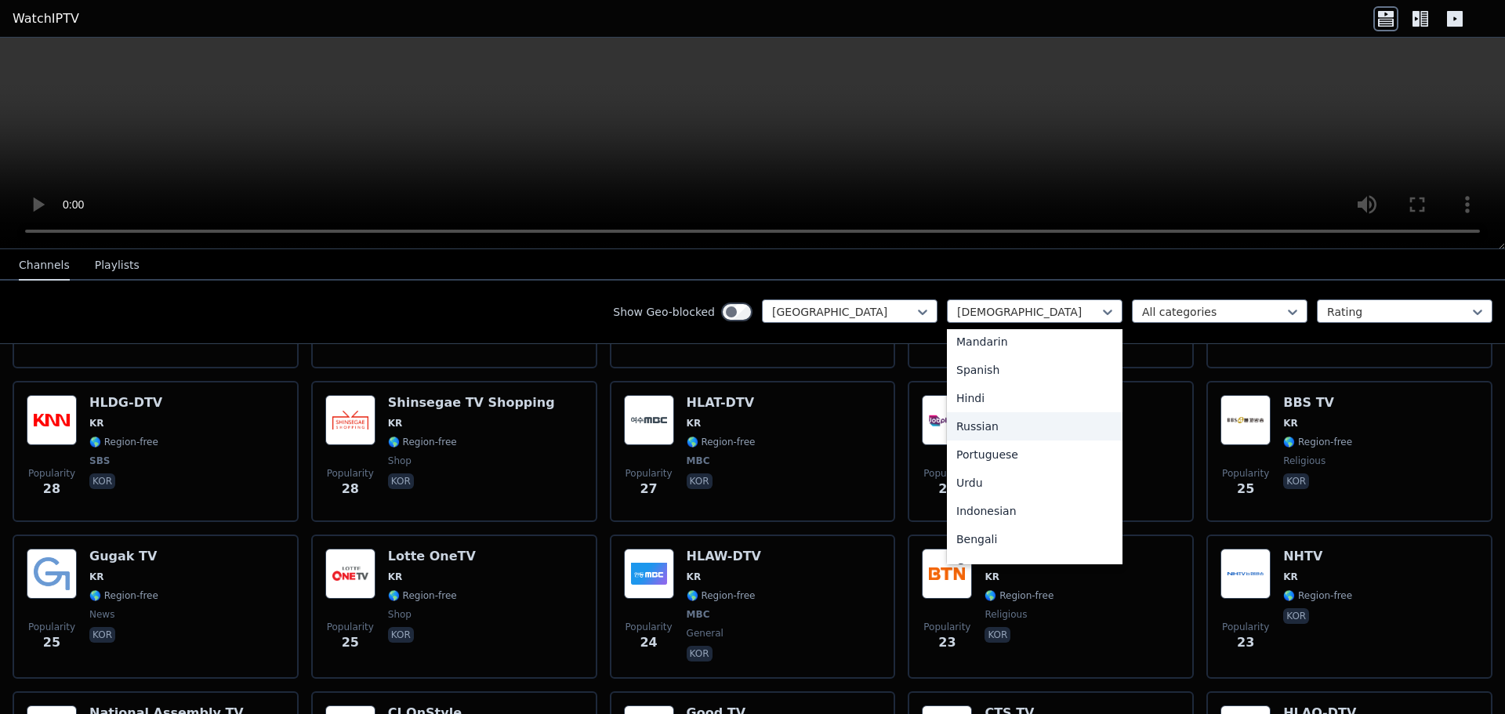
scroll to position [0, 0]
click at [997, 342] on div "All languages" at bounding box center [1035, 346] width 176 height 28
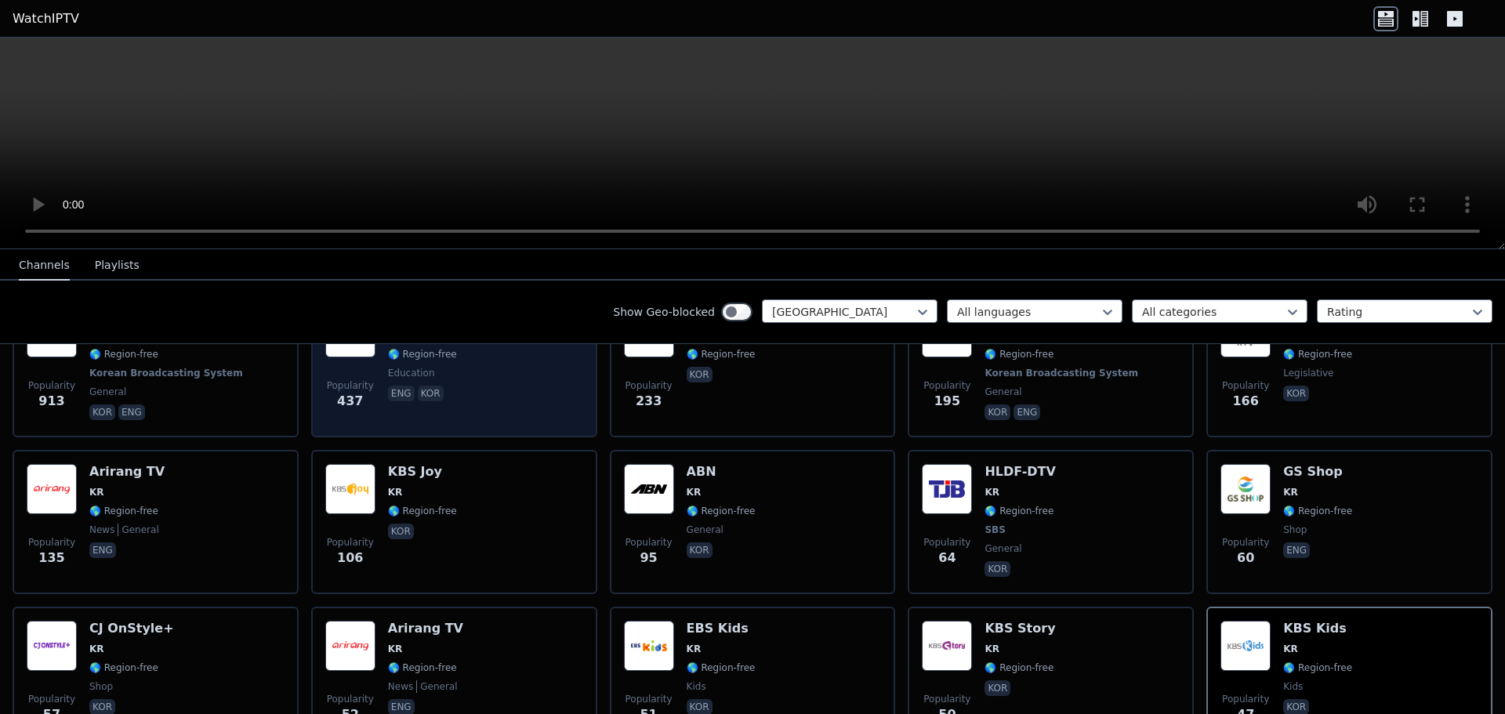
scroll to position [157, 0]
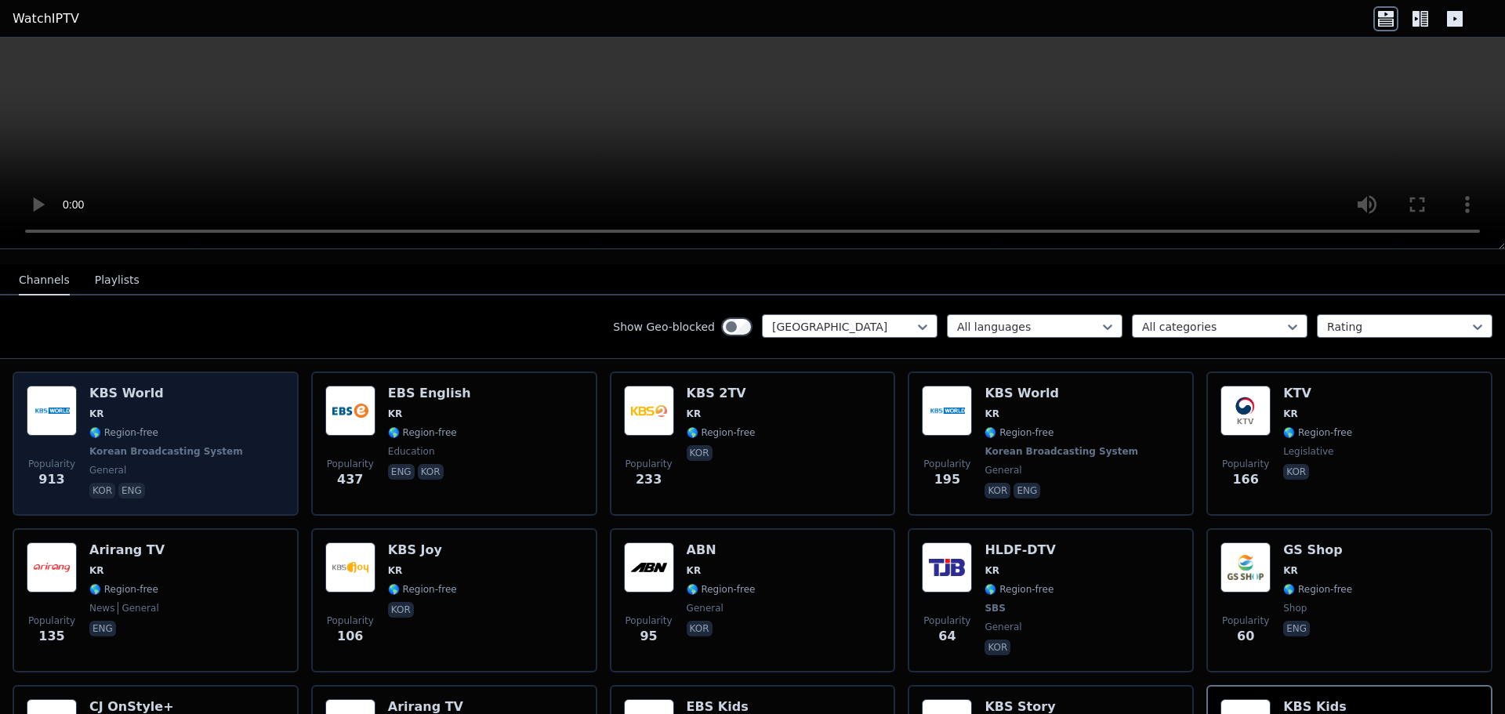
click at [224, 405] on div "Popularity 913 KBS World KR 🌎 Region-free Korean Broadcasting System general ko…" at bounding box center [156, 444] width 258 height 116
